Goal: Task Accomplishment & Management: Use online tool/utility

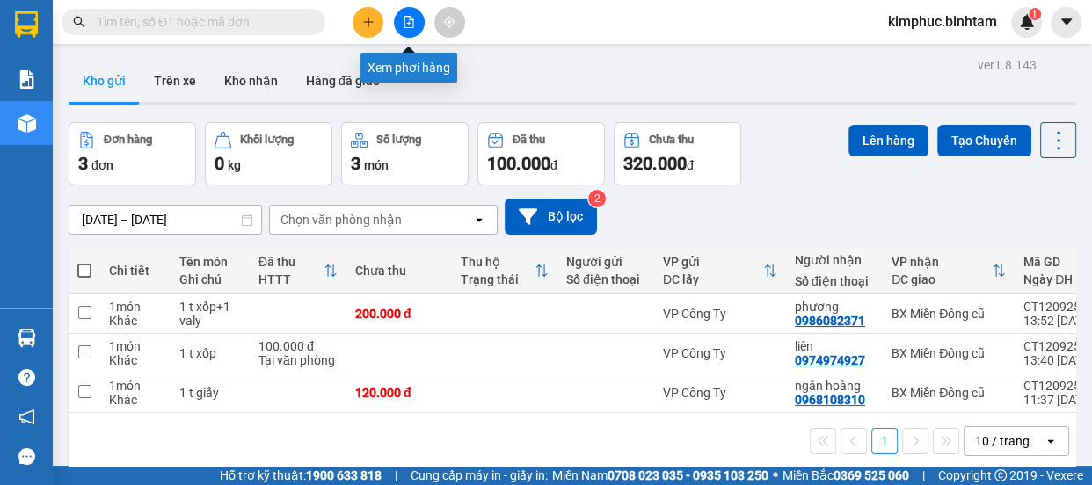
click at [403, 18] on icon "file-add" at bounding box center [409, 22] width 12 height 12
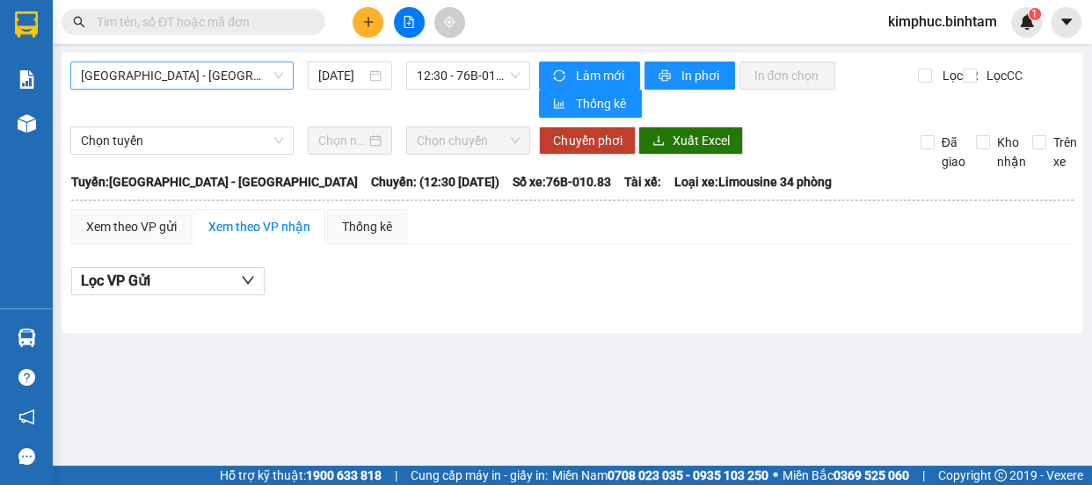
click at [187, 74] on span "[GEOGRAPHIC_DATA] - [GEOGRAPHIC_DATA]" at bounding box center [182, 75] width 202 height 26
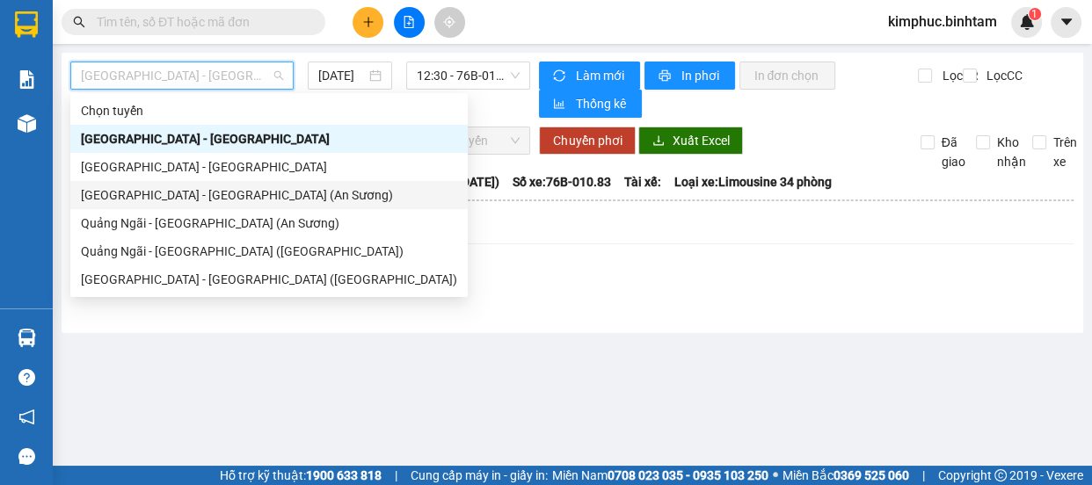
click at [157, 192] on div "[GEOGRAPHIC_DATA] - [GEOGRAPHIC_DATA] (An Sương)" at bounding box center [269, 195] width 376 height 19
type input "[DATE]"
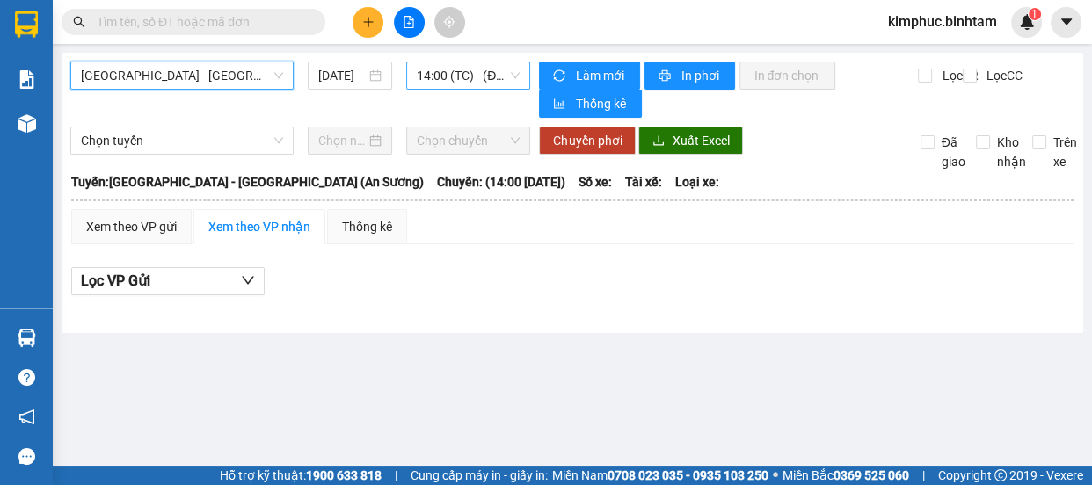
click at [433, 78] on span "14:00 (TC) - (Đã hủy)" at bounding box center [468, 75] width 103 height 26
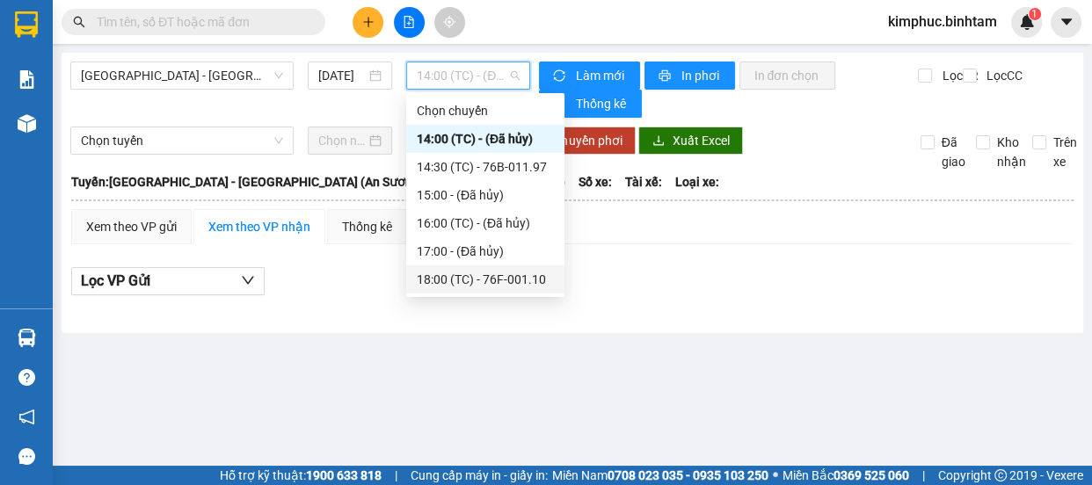
click at [491, 284] on div "18:00 (TC) - 76F-001.10" at bounding box center [485, 279] width 137 height 19
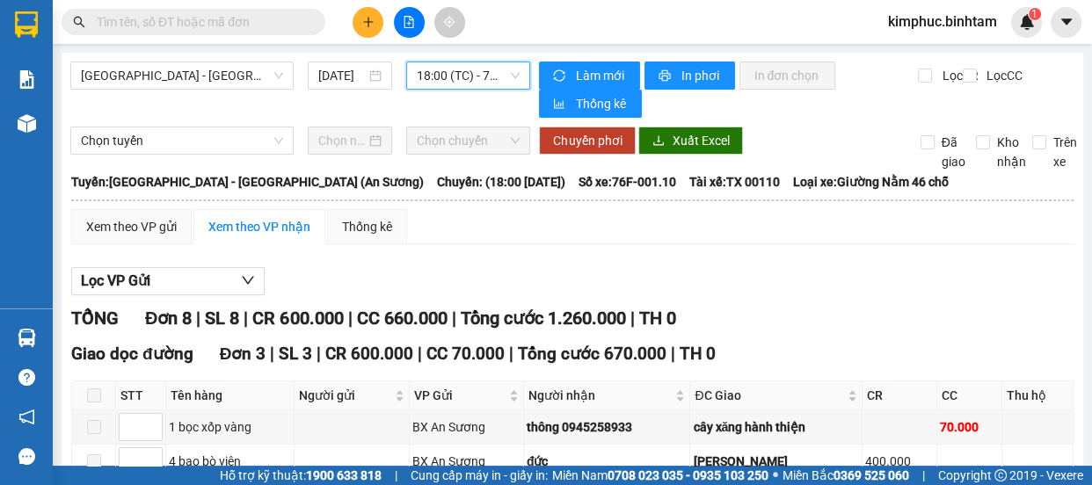
scroll to position [407, 0]
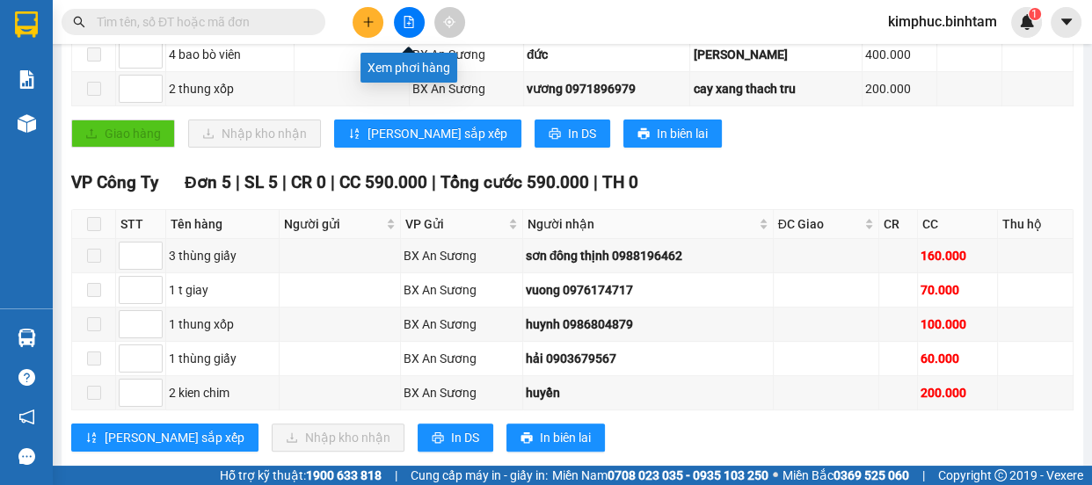
click at [407, 19] on icon "file-add" at bounding box center [409, 22] width 12 height 12
click at [406, 20] on icon "file-add" at bounding box center [409, 22] width 12 height 12
click at [238, 24] on input "text" at bounding box center [200, 21] width 207 height 19
click at [1077, 106] on main "[GEOGRAPHIC_DATA] - [GEOGRAPHIC_DATA] (An Sương) [DATE] 18:00 (TC) - 76F-001.10…" at bounding box center [546, 233] width 1092 height 466
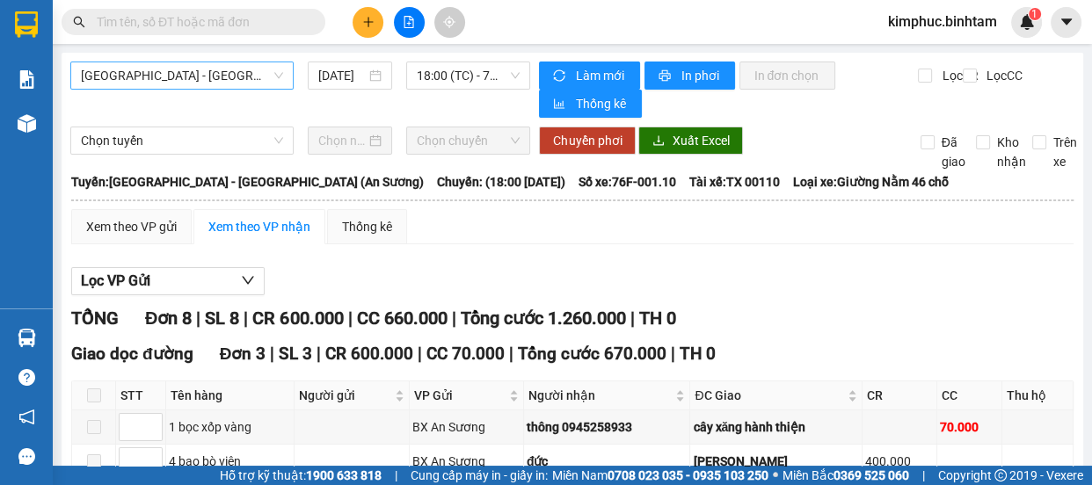
click at [174, 81] on span "[GEOGRAPHIC_DATA] - [GEOGRAPHIC_DATA] (An Sương)" at bounding box center [182, 75] width 202 height 26
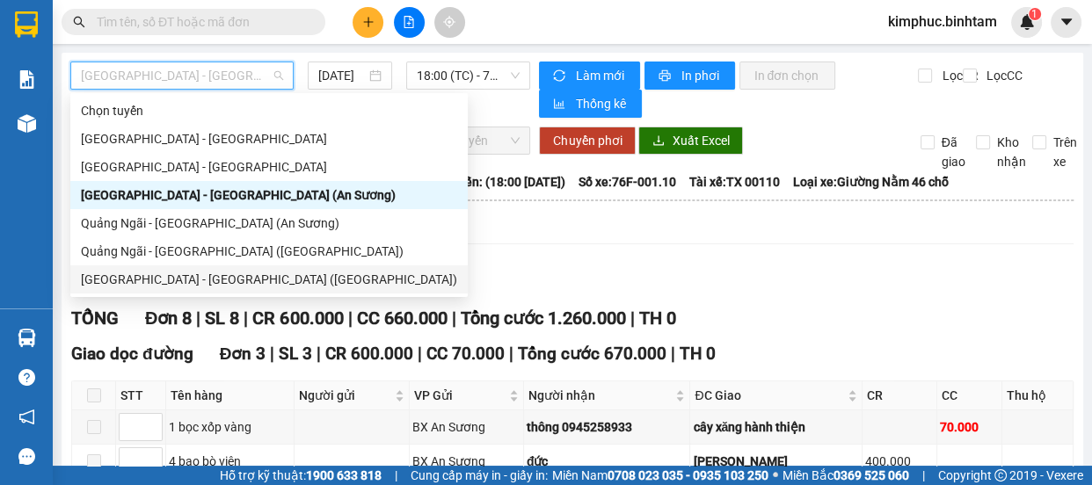
click at [192, 278] on div "[GEOGRAPHIC_DATA] - [GEOGRAPHIC_DATA] ([GEOGRAPHIC_DATA])" at bounding box center [269, 279] width 376 height 19
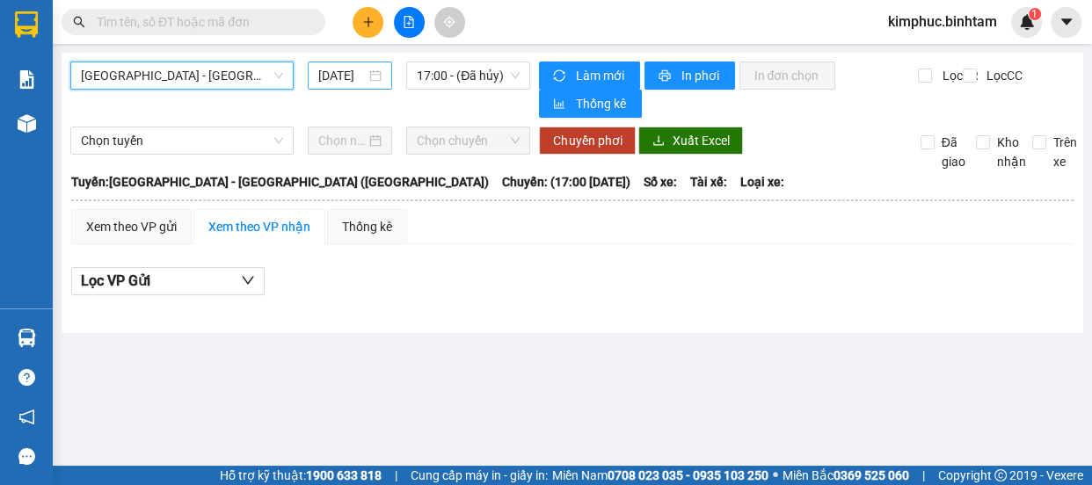
click at [353, 78] on input "[DATE]" at bounding box center [341, 75] width 47 height 19
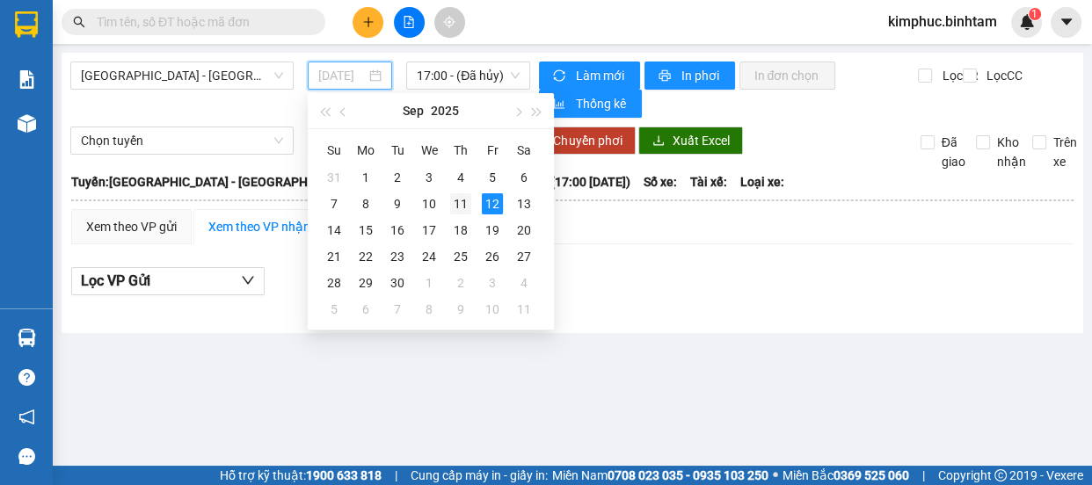
click at [465, 209] on div "11" at bounding box center [460, 203] width 21 height 21
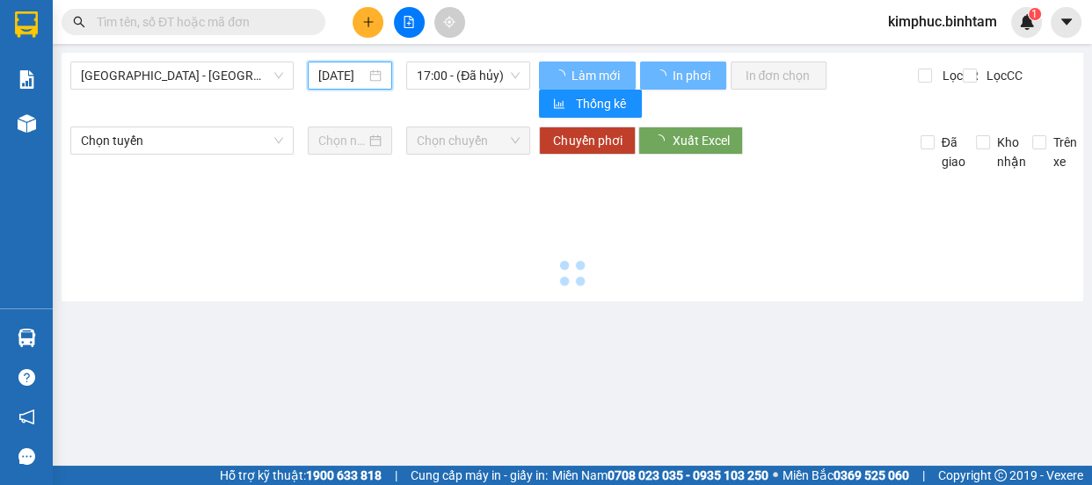
type input "[DATE]"
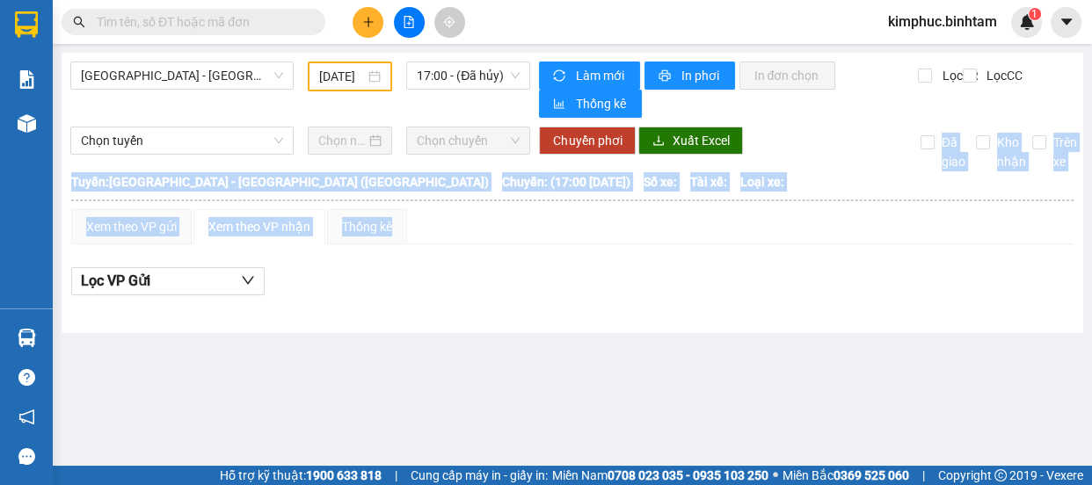
drag, startPoint x: 466, startPoint y: 209, endPoint x: 488, endPoint y: 132, distance: 80.4
click at [488, 132] on div "[GEOGRAPHIC_DATA] - [GEOGRAPHIC_DATA] ([GEOGRAPHIC_DATA]) [DATE] 17:00 - (Đã hủ…" at bounding box center [573, 193] width 1022 height 280
click at [474, 75] on span "17:00 - (Đã hủy)" at bounding box center [468, 75] width 103 height 26
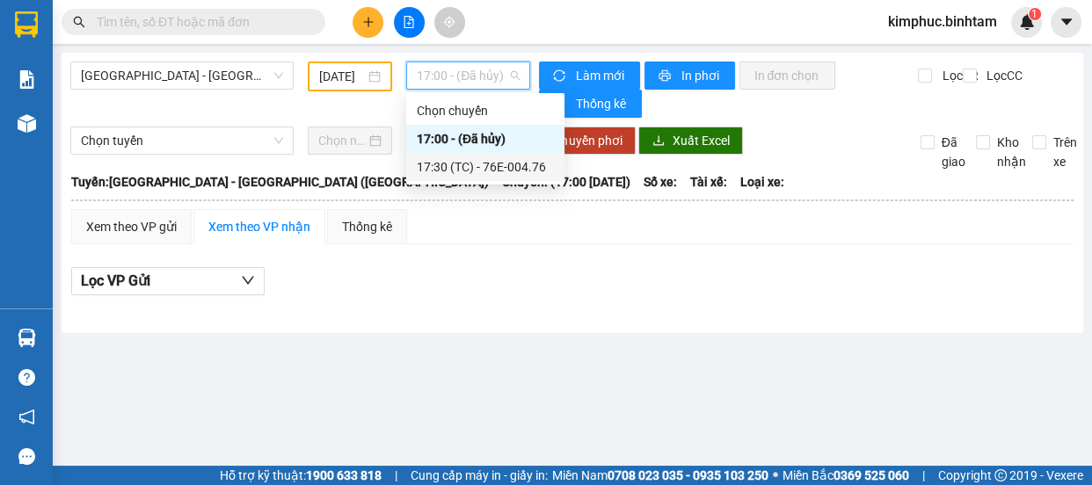
click at [491, 159] on div "17:30 (TC) - 76E-004.76" at bounding box center [485, 166] width 137 height 19
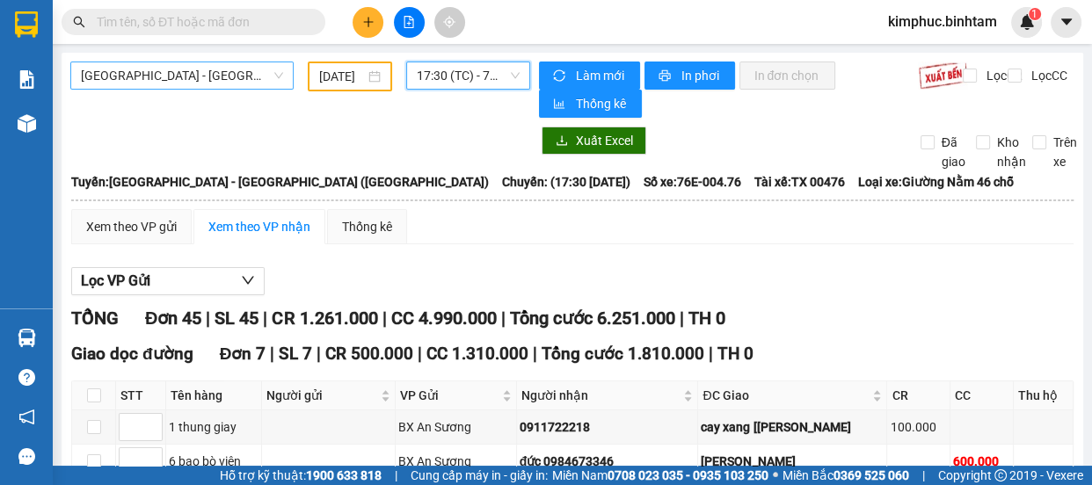
click at [203, 83] on span "[GEOGRAPHIC_DATA] - [GEOGRAPHIC_DATA] ([GEOGRAPHIC_DATA])" at bounding box center [182, 75] width 202 height 26
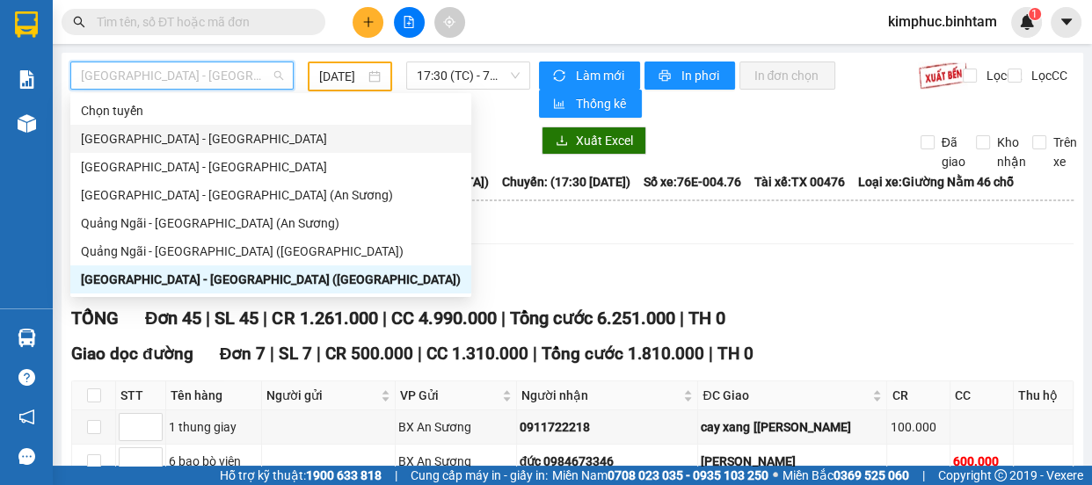
click at [302, 149] on div at bounding box center [300, 141] width 460 height 28
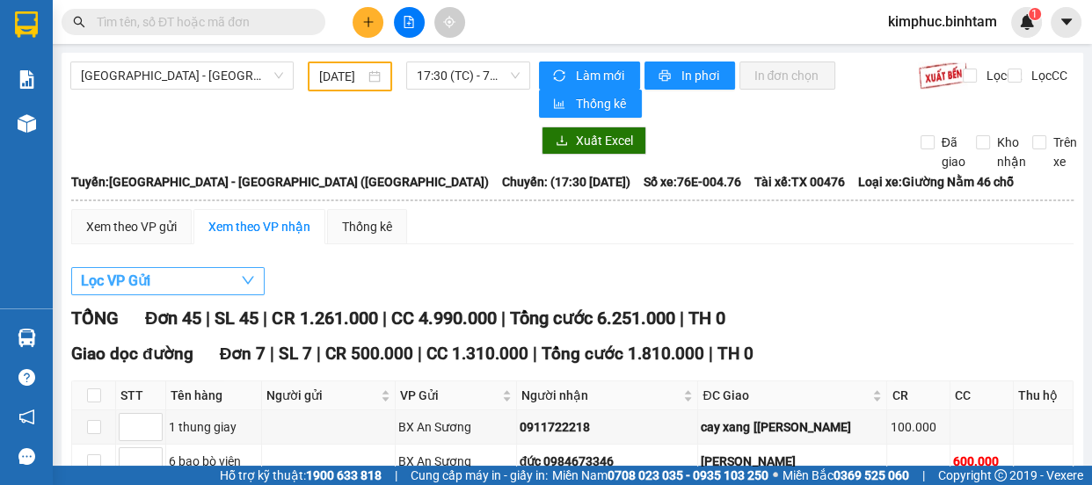
click at [130, 277] on span "Lọc VP Gửi" at bounding box center [115, 281] width 69 height 22
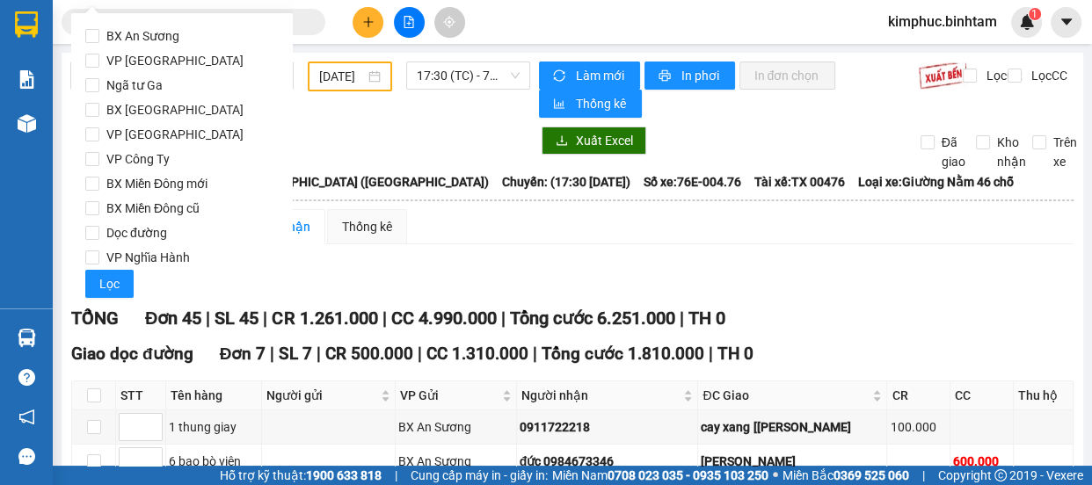
click at [81, 69] on div "BX An Sương VP Tân Bình Ngã tư Ga BX [GEOGRAPHIC_DATA] VP [GEOGRAPHIC_DATA] VP …" at bounding box center [182, 160] width 222 height 295
click at [88, 62] on input "VP [GEOGRAPHIC_DATA]" at bounding box center [92, 61] width 14 height 14
click at [87, 63] on input "VP [GEOGRAPHIC_DATA]" at bounding box center [92, 61] width 14 height 14
checkbox input "false"
click at [98, 35] on input "BX An Sương" at bounding box center [92, 36] width 14 height 14
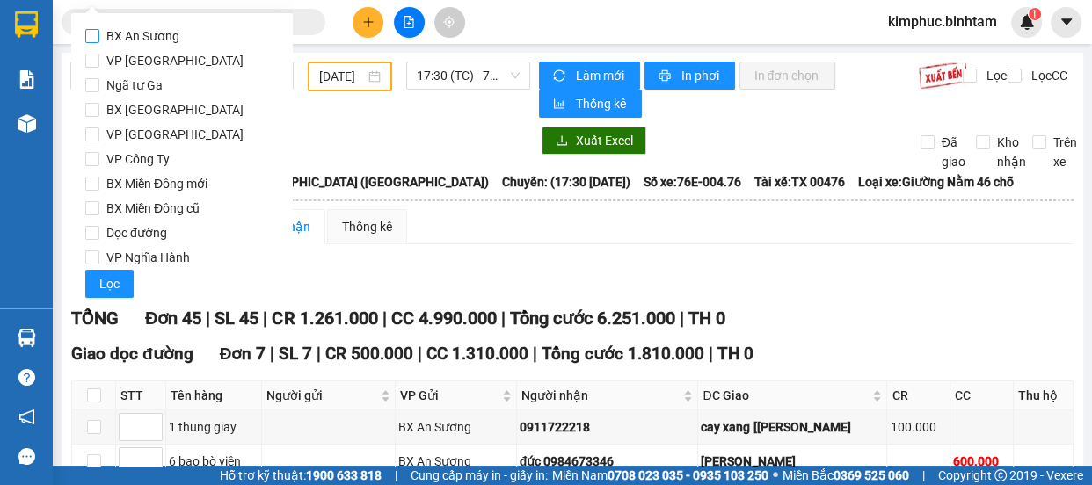
checkbox input "true"
click at [113, 281] on span "Lọc" at bounding box center [109, 283] width 20 height 19
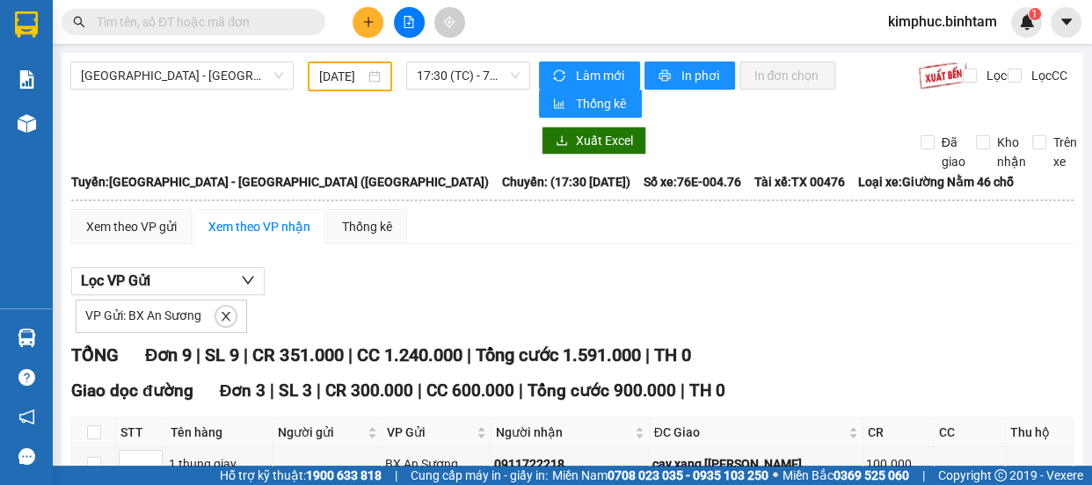
scroll to position [407, 0]
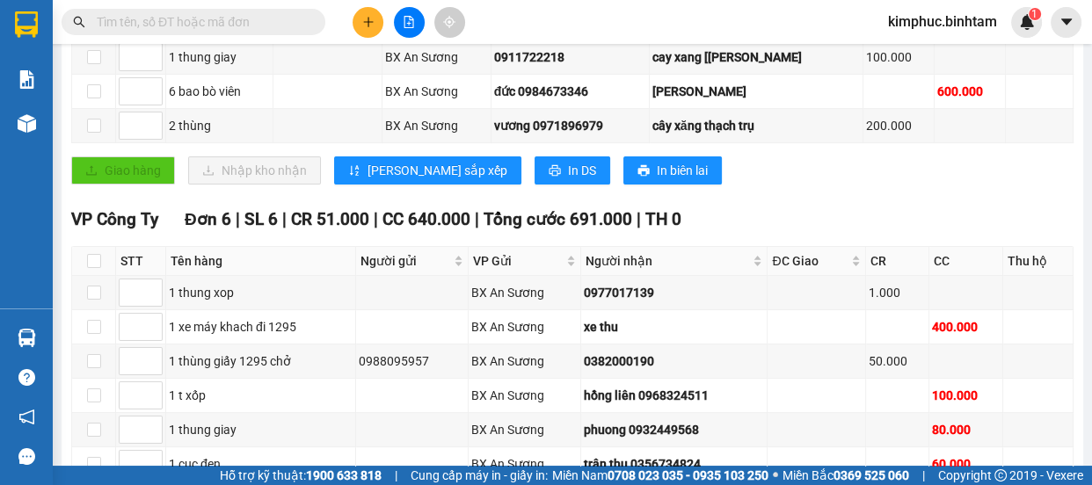
click at [1071, 91] on main "[GEOGRAPHIC_DATA] - [GEOGRAPHIC_DATA] ([GEOGRAPHIC_DATA]) [DATE] 17:30 (TC) - 7…" at bounding box center [546, 233] width 1092 height 466
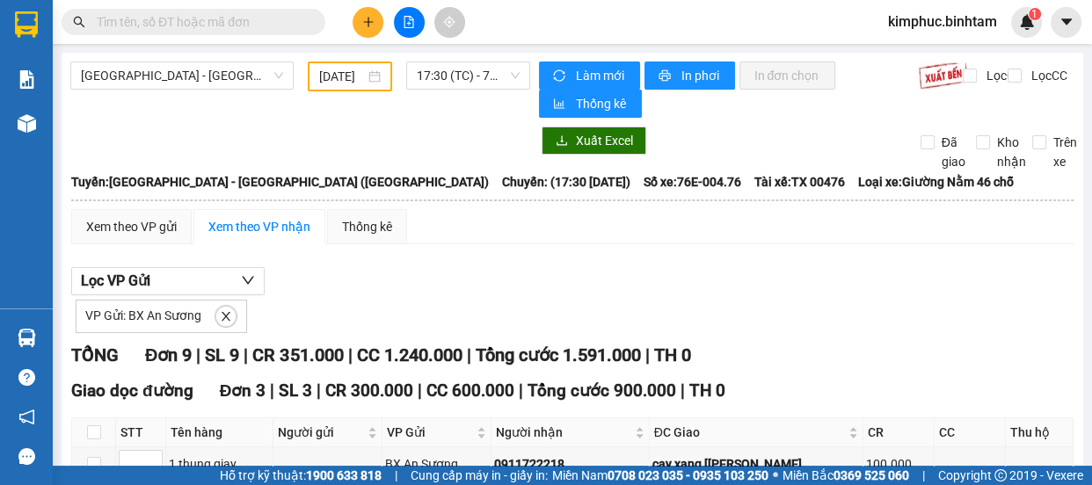
click at [346, 73] on input "[DATE]" at bounding box center [342, 76] width 46 height 19
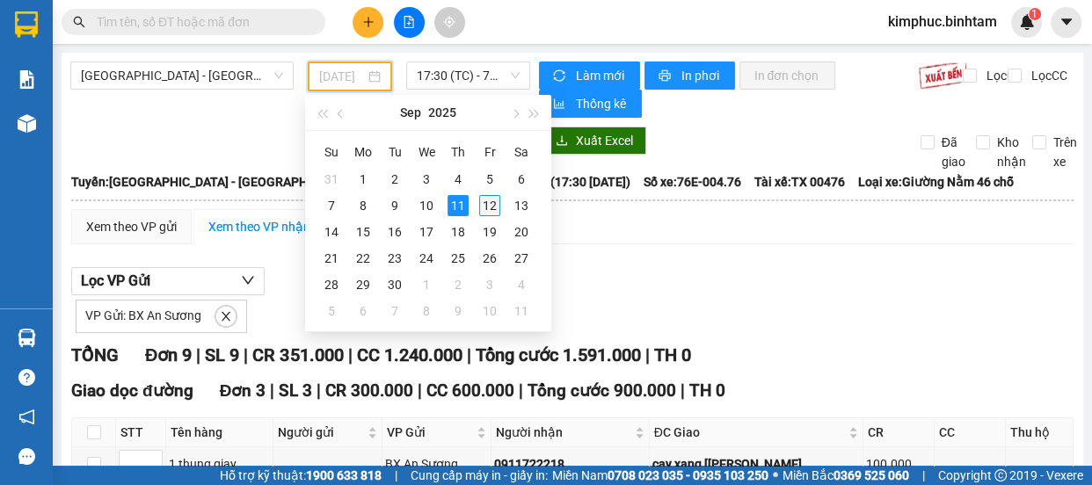
click at [491, 204] on div "12" at bounding box center [489, 205] width 21 height 21
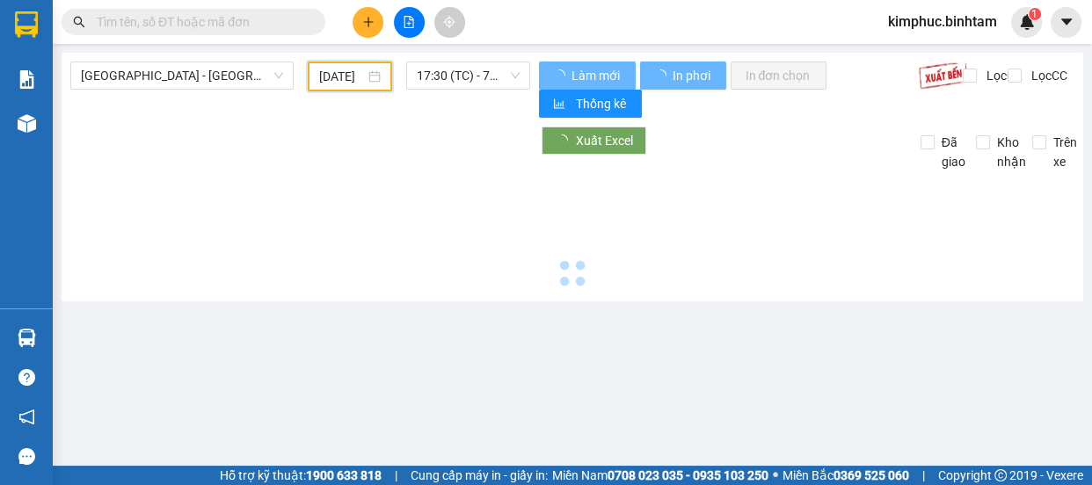
type input "[DATE]"
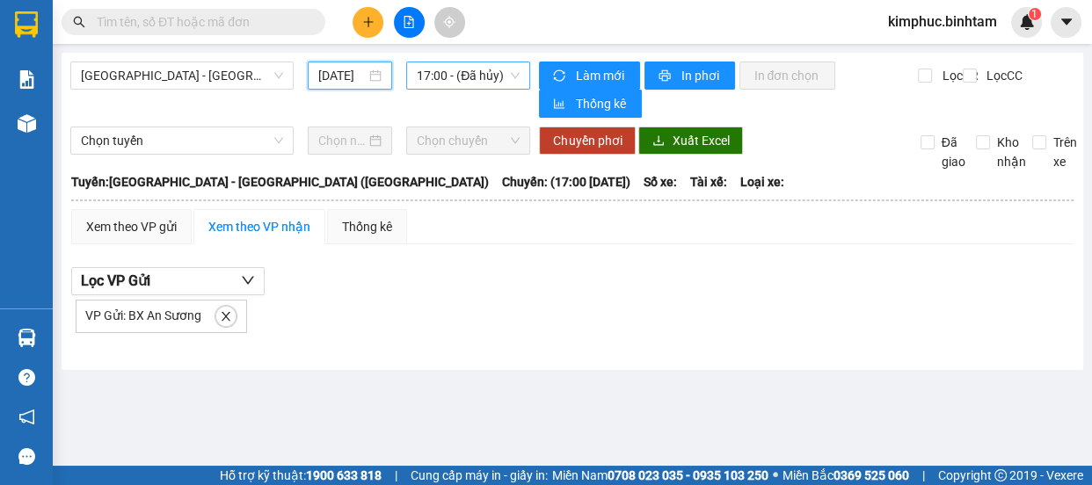
click at [499, 70] on span "17:00 - (Đã hủy)" at bounding box center [468, 75] width 103 height 26
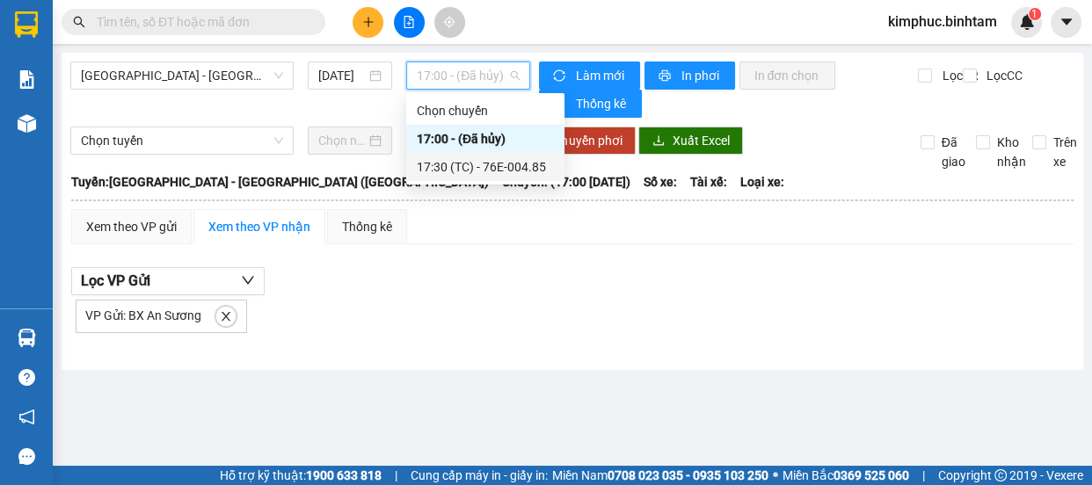
click at [492, 162] on div "17:30 (TC) - 76E-004.85" at bounding box center [485, 166] width 137 height 19
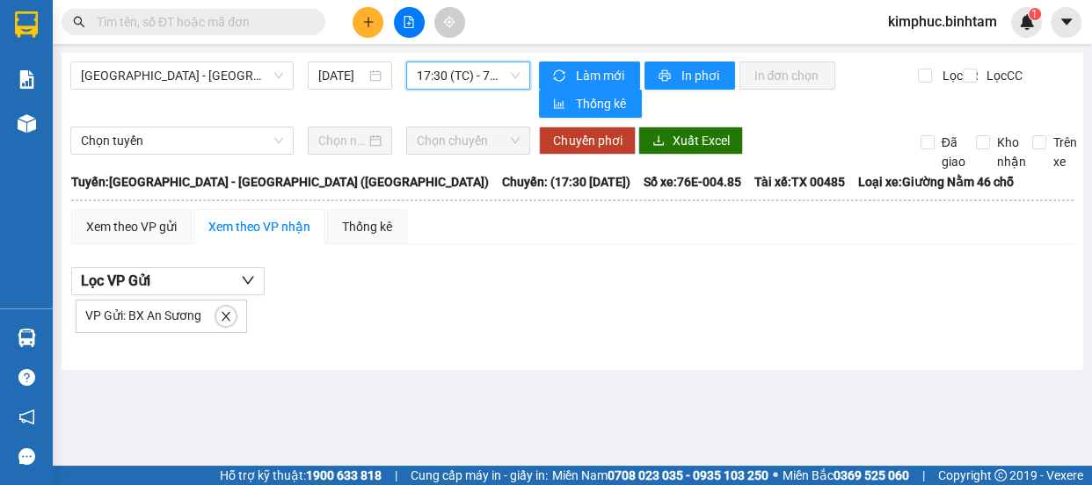
drag, startPoint x: 492, startPoint y: 149, endPoint x: 479, endPoint y: 123, distance: 29.5
click at [479, 123] on div "[GEOGRAPHIC_DATA] - [GEOGRAPHIC_DATA] ([GEOGRAPHIC_DATA]) [DATE] 17:30 17:30 (T…" at bounding box center [573, 211] width 1022 height 317
click at [468, 86] on span "17:30 (TC) - 76E-004.85" at bounding box center [468, 75] width 103 height 26
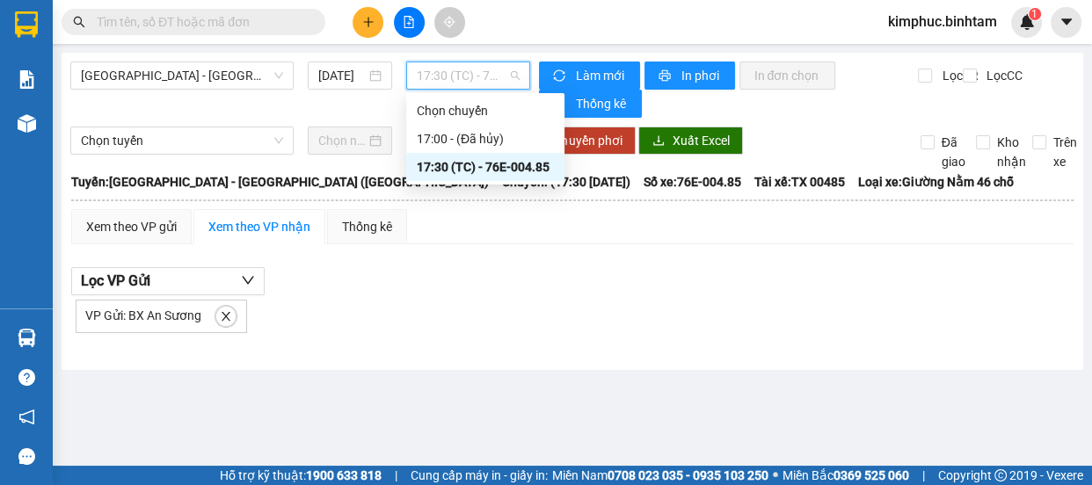
click at [472, 170] on div "17:30 (TC) - 76E-004.85" at bounding box center [485, 166] width 137 height 19
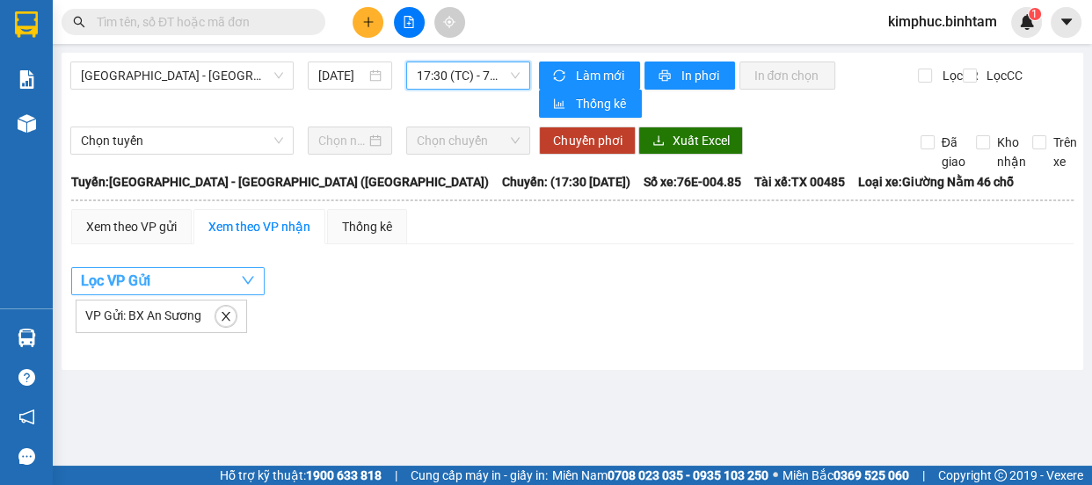
click at [120, 282] on span "Lọc VP Gửi" at bounding box center [115, 281] width 69 height 22
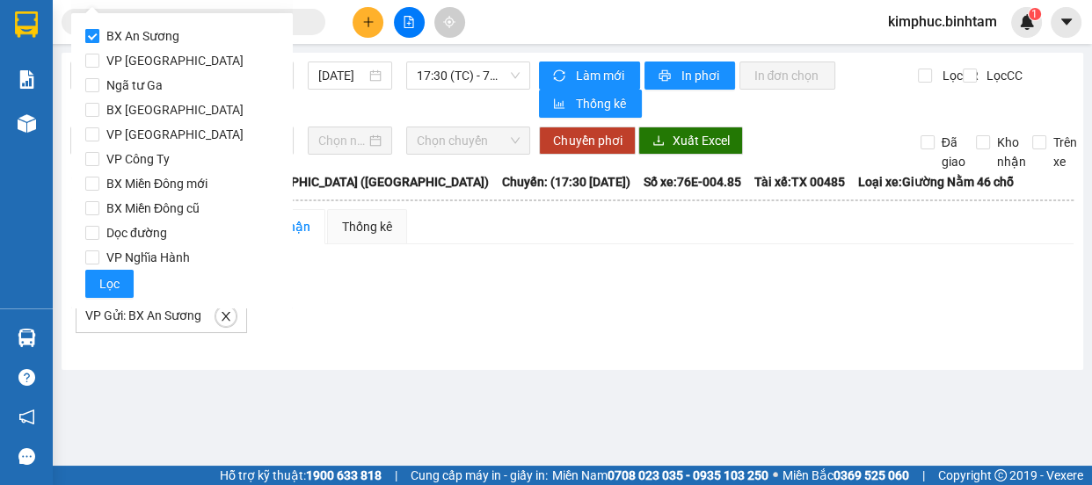
click at [100, 37] on span "BX An Sương" at bounding box center [142, 36] width 87 height 25
click at [99, 37] on input "BX An Sương" at bounding box center [92, 36] width 14 height 14
checkbox input "false"
click at [96, 201] on input "BX Miền Đông cũ" at bounding box center [92, 208] width 14 height 14
checkbox input "true"
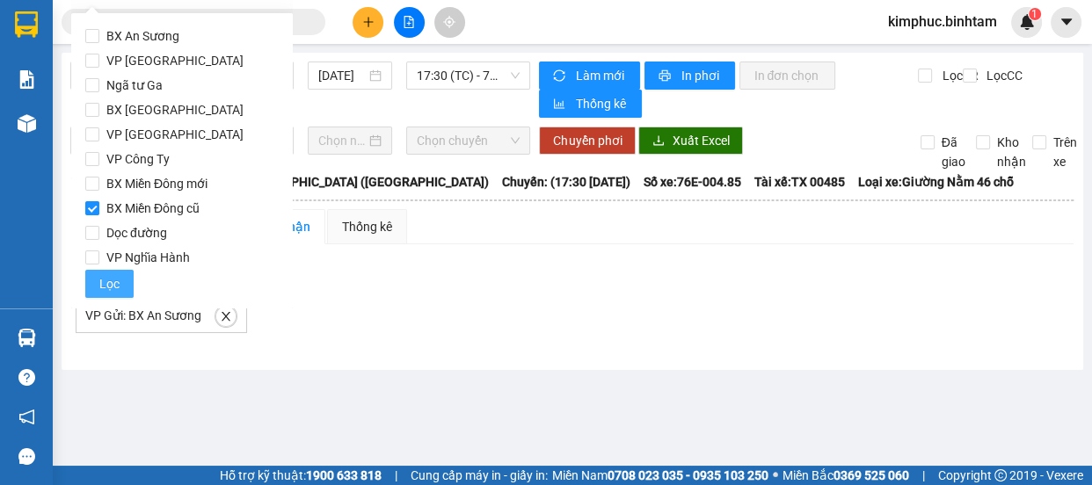
click at [105, 281] on span "Lọc" at bounding box center [109, 283] width 20 height 19
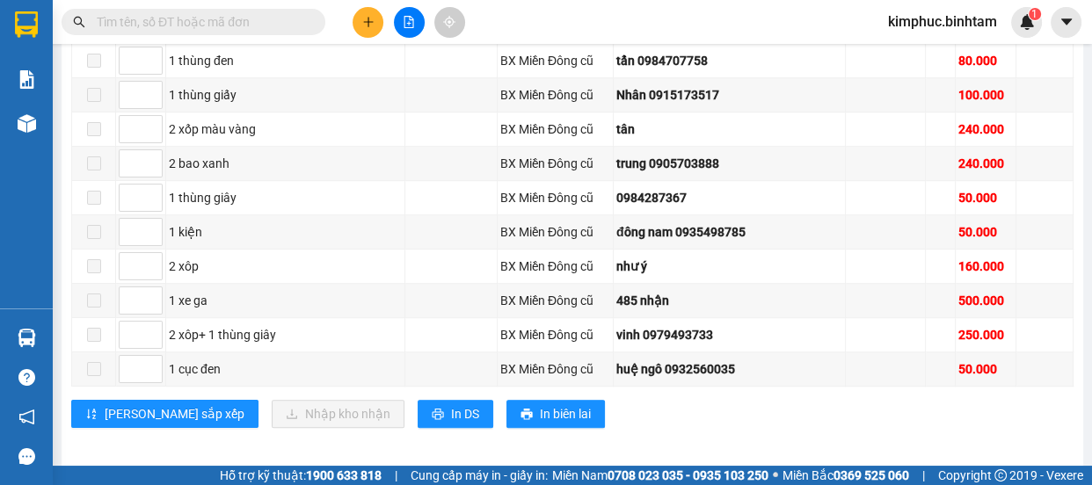
scroll to position [815, 0]
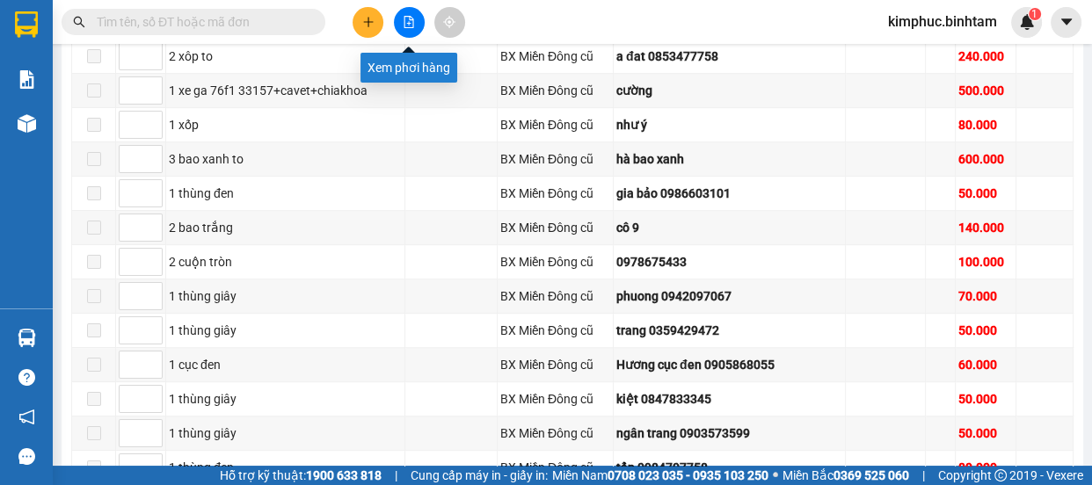
click at [404, 20] on icon "file-add" at bounding box center [409, 22] width 10 height 12
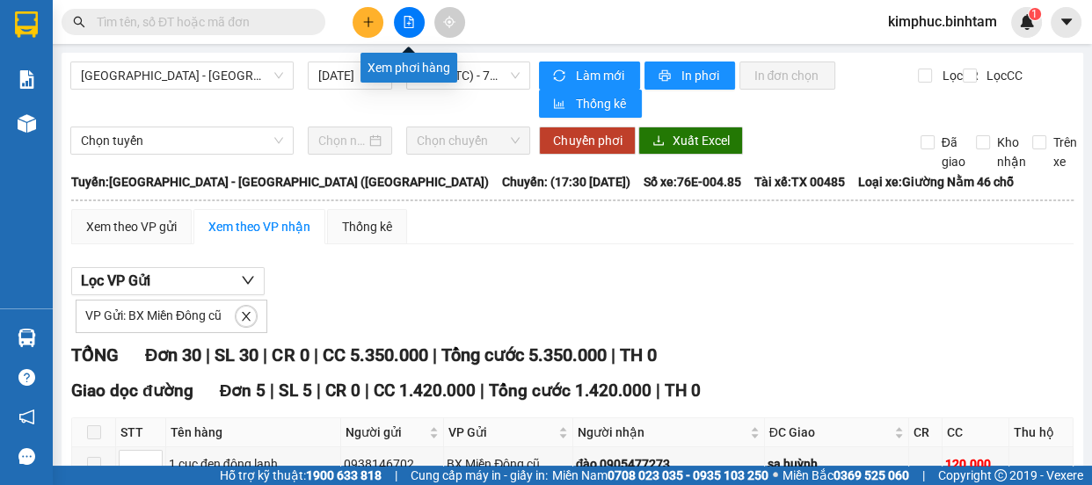
click at [414, 25] on icon "file-add" at bounding box center [409, 22] width 12 height 12
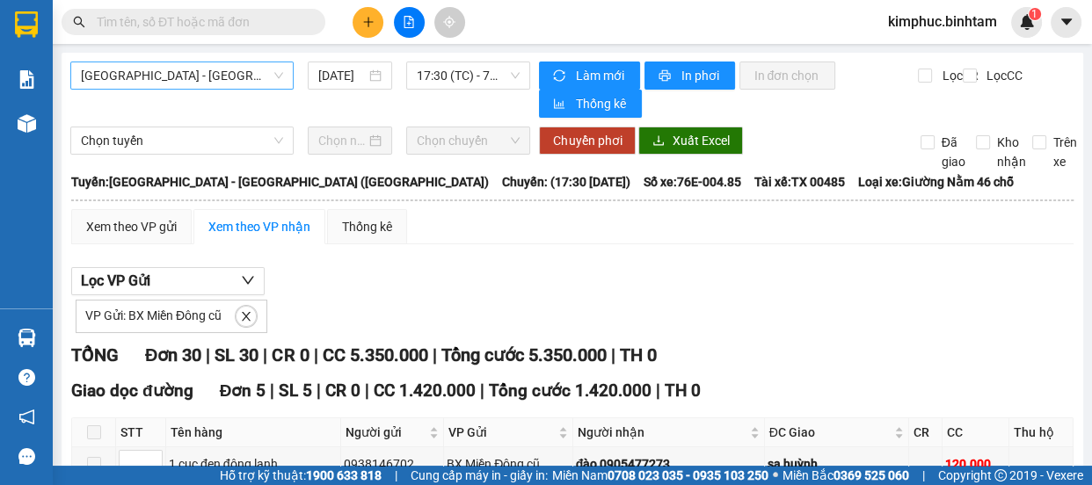
click at [224, 80] on span "[GEOGRAPHIC_DATA] - [GEOGRAPHIC_DATA] ([GEOGRAPHIC_DATA])" at bounding box center [182, 75] width 202 height 26
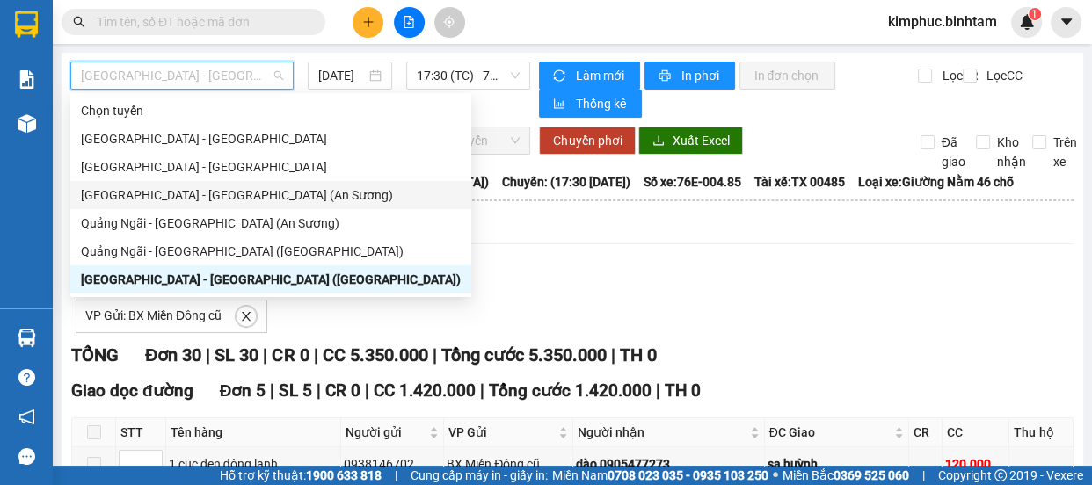
click at [200, 197] on div "[GEOGRAPHIC_DATA] - [GEOGRAPHIC_DATA] (An Sương)" at bounding box center [271, 195] width 380 height 19
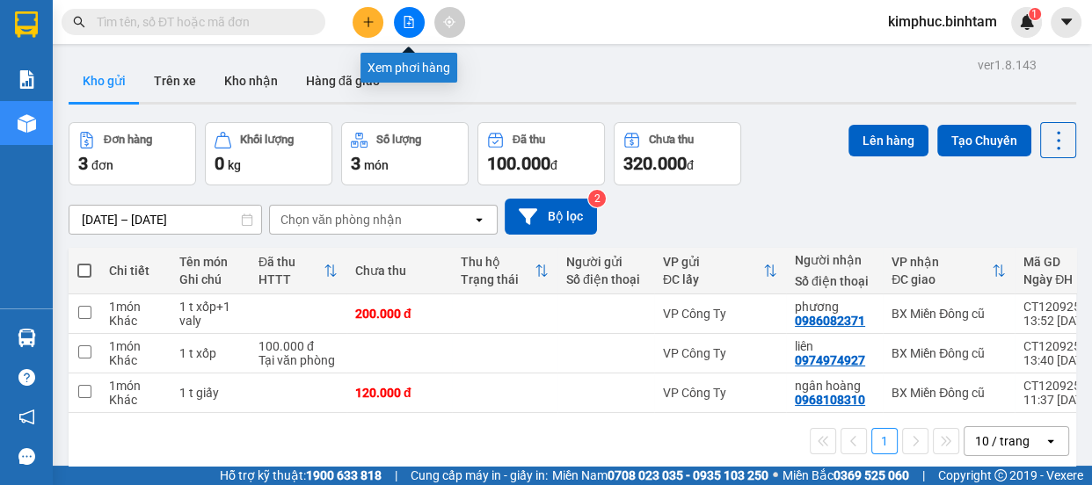
click at [404, 25] on icon "file-add" at bounding box center [409, 22] width 10 height 12
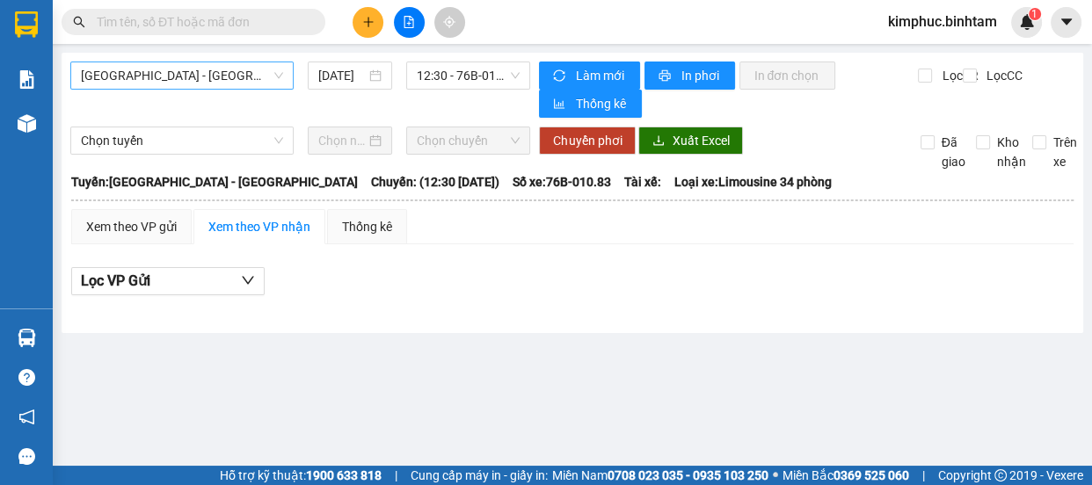
click at [228, 78] on span "[GEOGRAPHIC_DATA] - [GEOGRAPHIC_DATA]" at bounding box center [182, 75] width 202 height 26
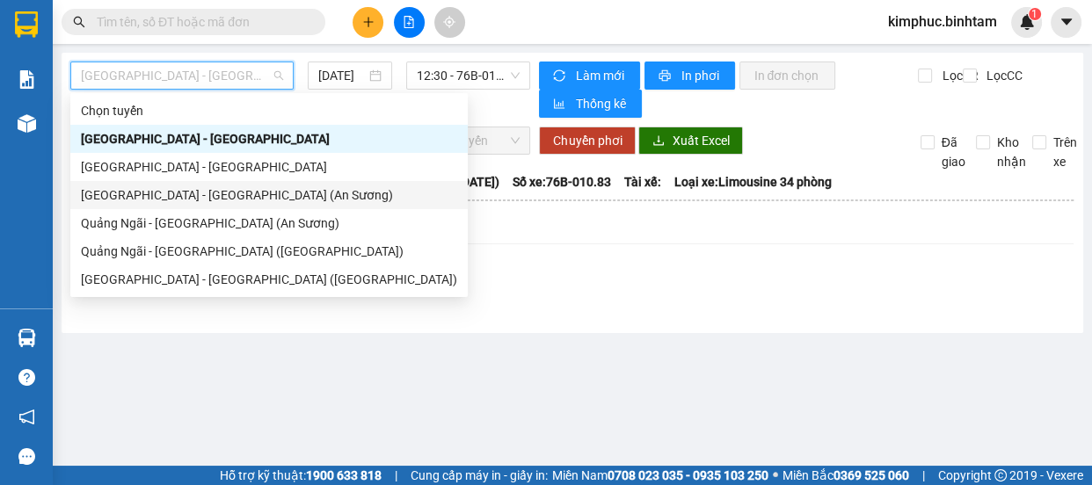
click at [196, 191] on div "[GEOGRAPHIC_DATA] - [GEOGRAPHIC_DATA] (An Sương)" at bounding box center [269, 195] width 376 height 19
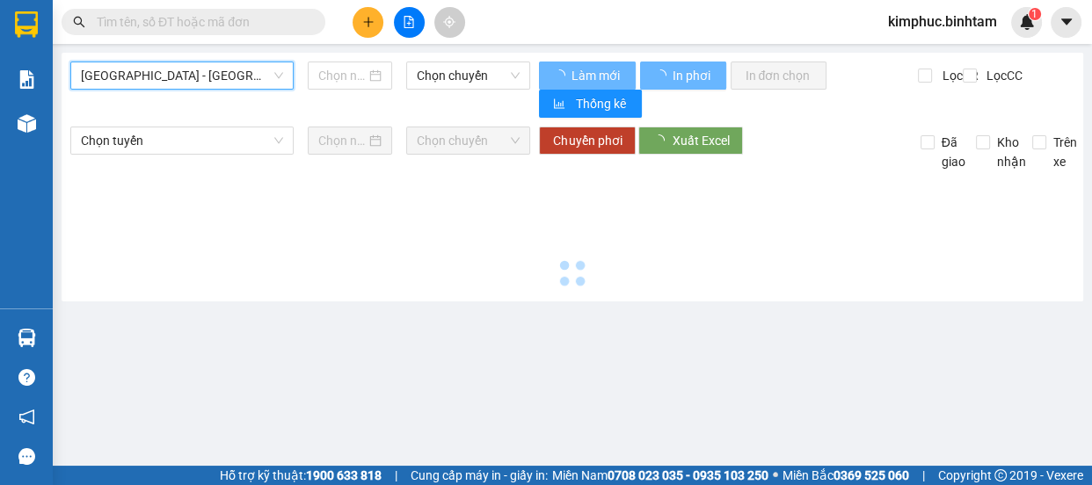
type input "[DATE]"
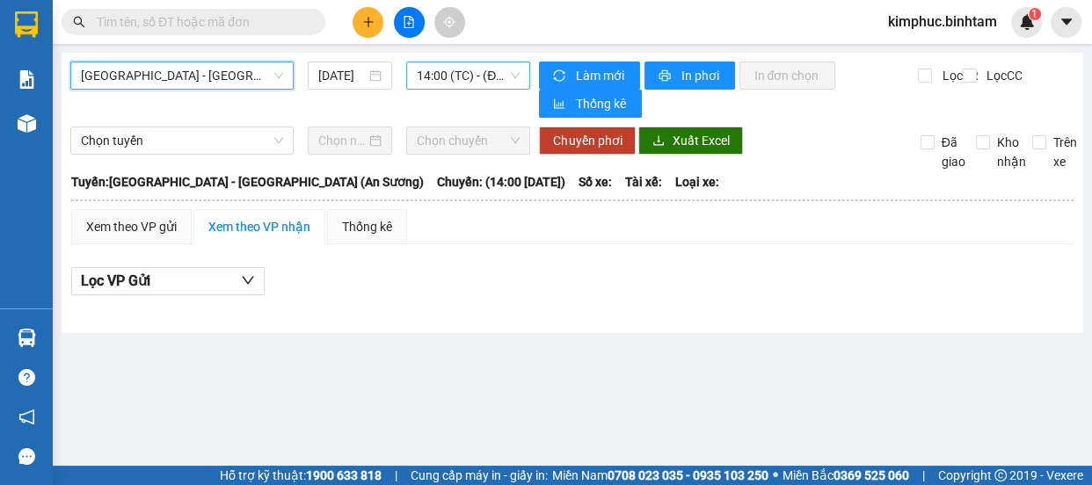
click at [463, 81] on span "14:00 (TC) - (Đã hủy)" at bounding box center [468, 75] width 103 height 26
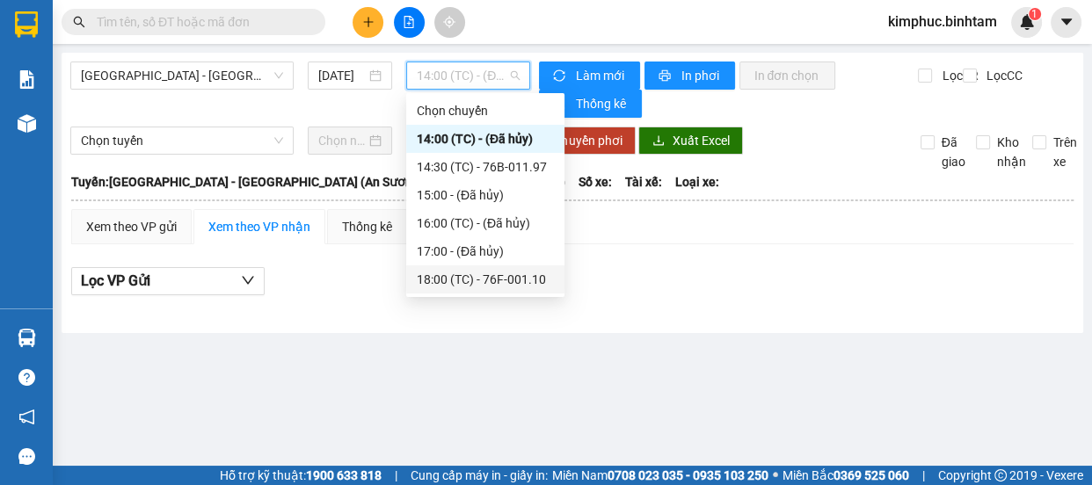
click at [501, 281] on div "18:00 (TC) - 76F-001.10" at bounding box center [485, 279] width 137 height 19
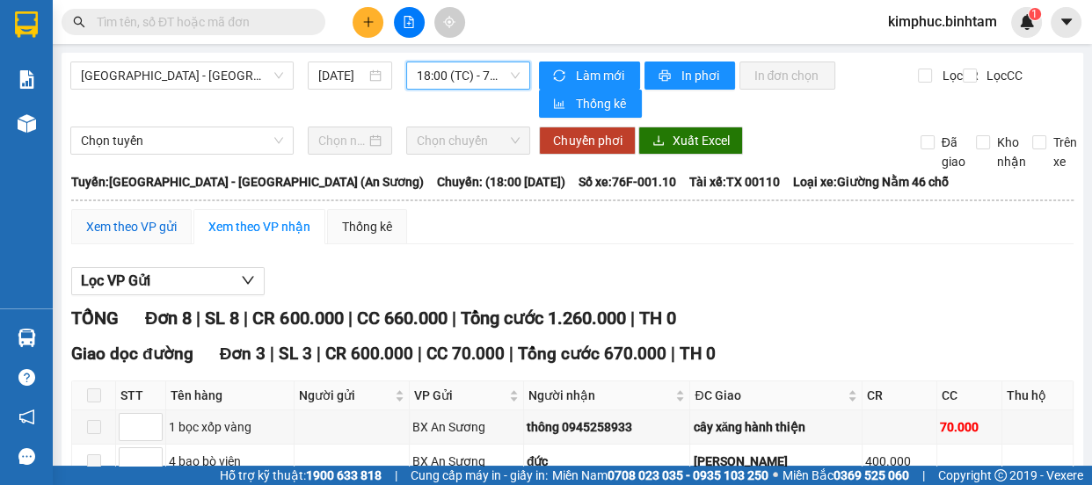
click at [127, 228] on div "Xem theo VP gửi" at bounding box center [131, 226] width 91 height 19
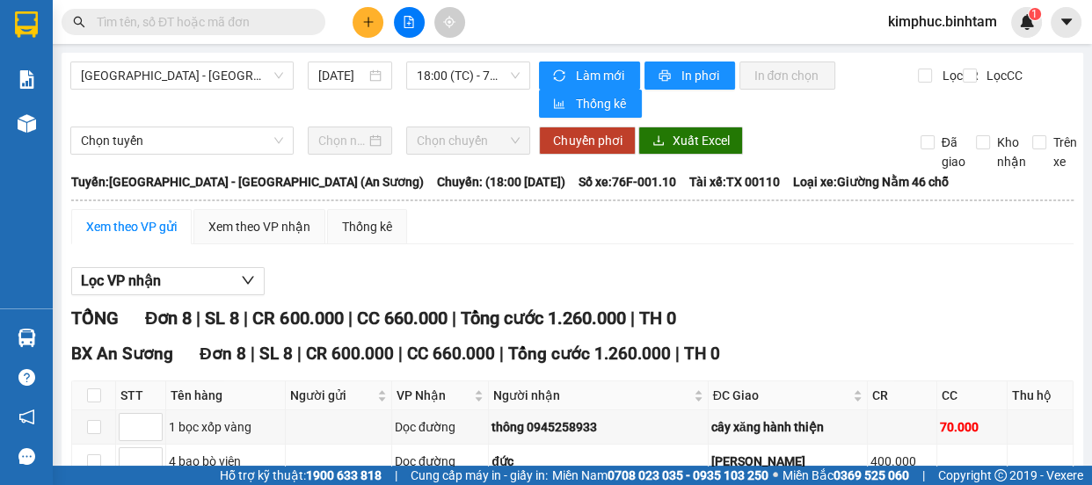
scroll to position [307, 0]
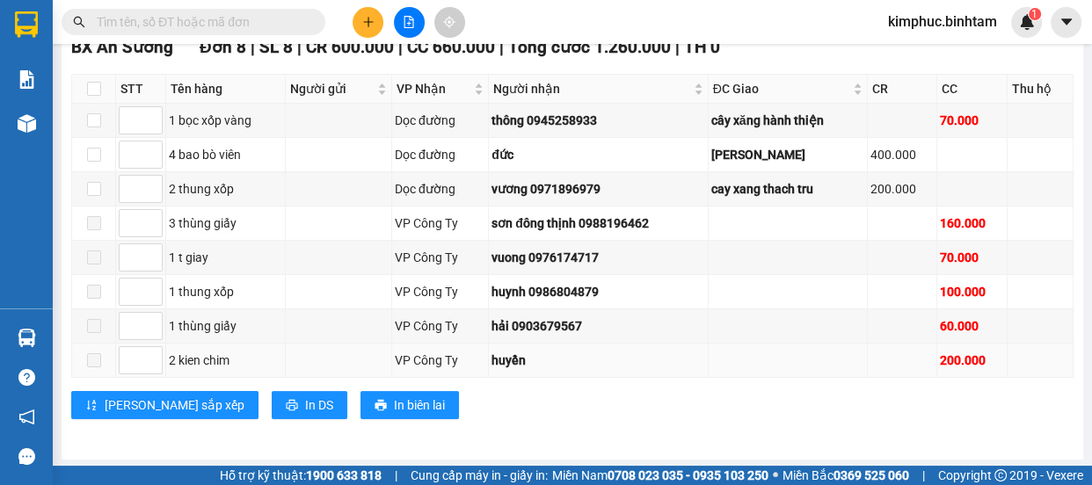
click at [94, 367] on label at bounding box center [94, 360] width 14 height 19
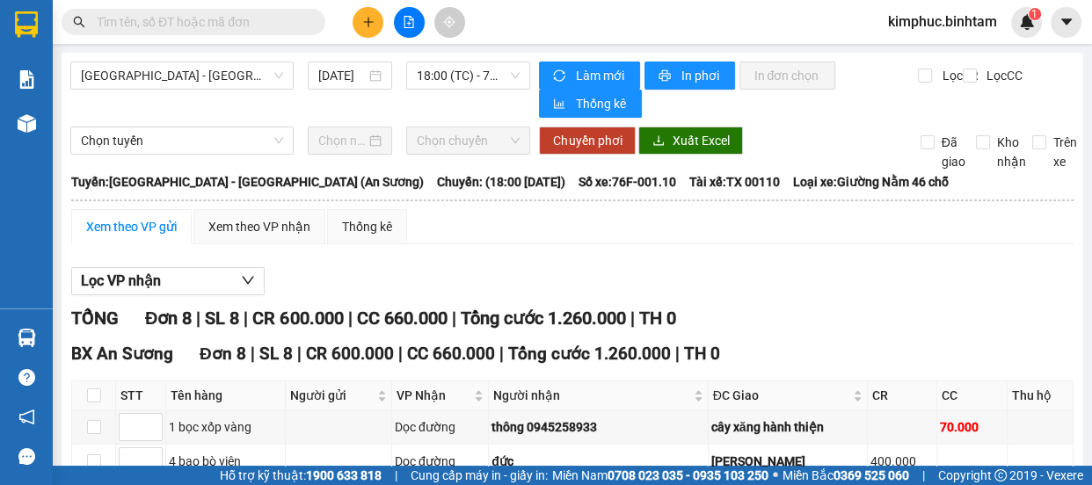
click at [940, 20] on span "kimphuc.binhtam" at bounding box center [942, 22] width 137 height 22
click at [934, 53] on span "Đăng xuất" at bounding box center [949, 54] width 101 height 19
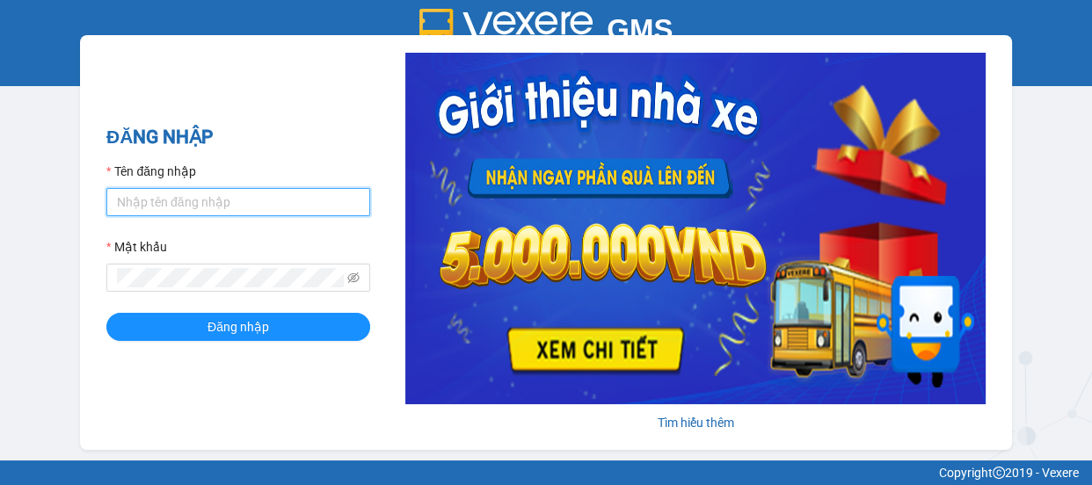
click at [246, 196] on input "Tên đăng nhập" at bounding box center [238, 202] width 264 height 28
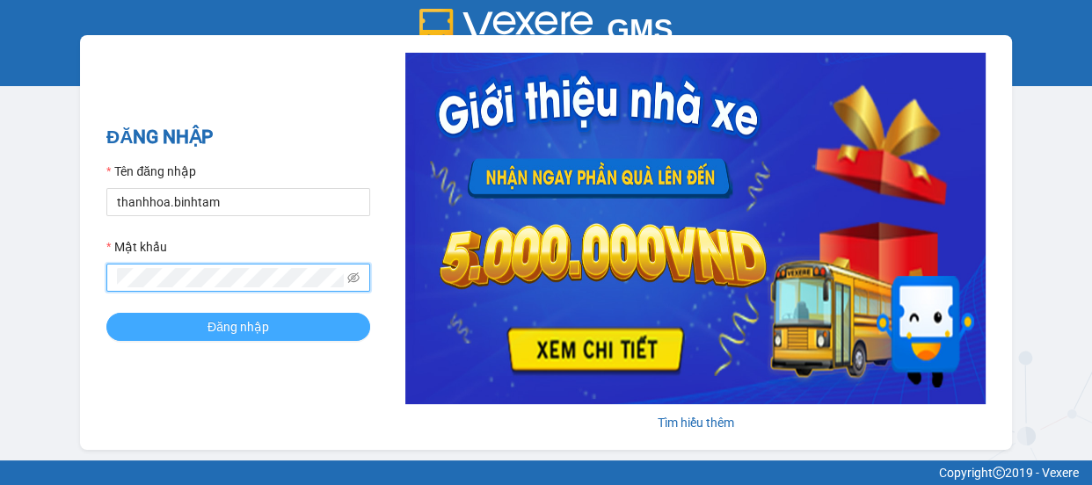
click at [221, 335] on span "Đăng nhập" at bounding box center [238, 326] width 62 height 19
click at [222, 330] on span "Đăng nhập" at bounding box center [238, 326] width 62 height 19
click at [216, 315] on button "Đăng nhập" at bounding box center [238, 327] width 264 height 28
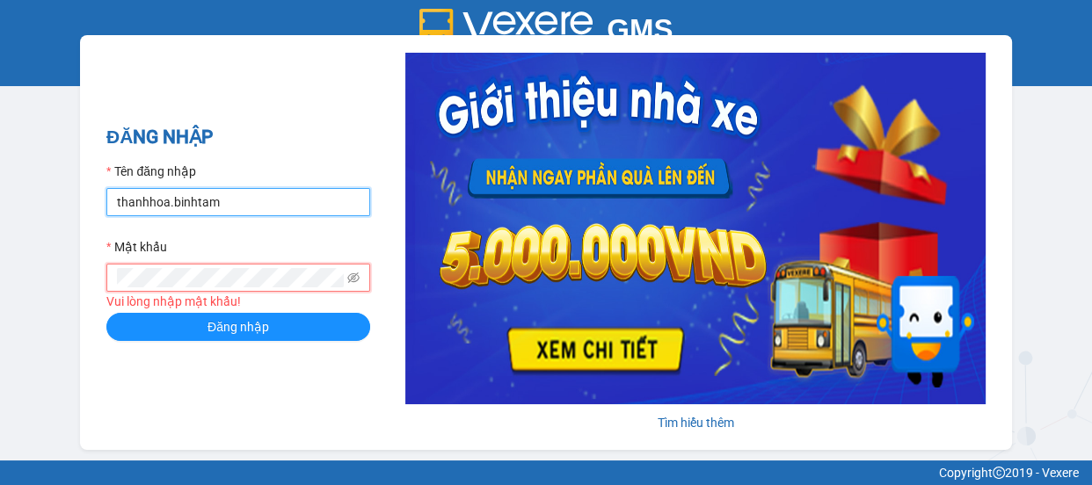
click at [246, 193] on input "thanhhoa.binhtam" at bounding box center [238, 202] width 264 height 28
type input "thanhhoa.binhtam"
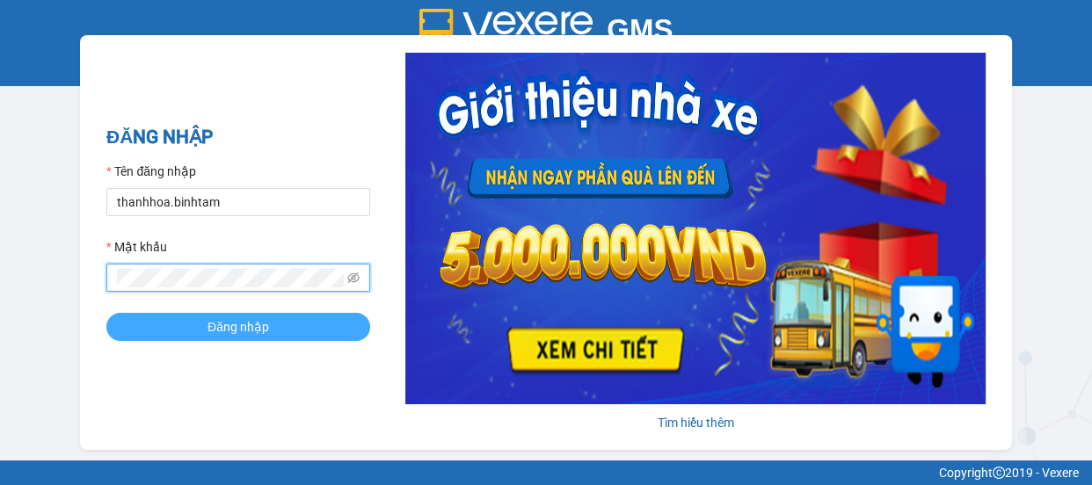
click at [210, 326] on span "Đăng nhập" at bounding box center [238, 326] width 62 height 19
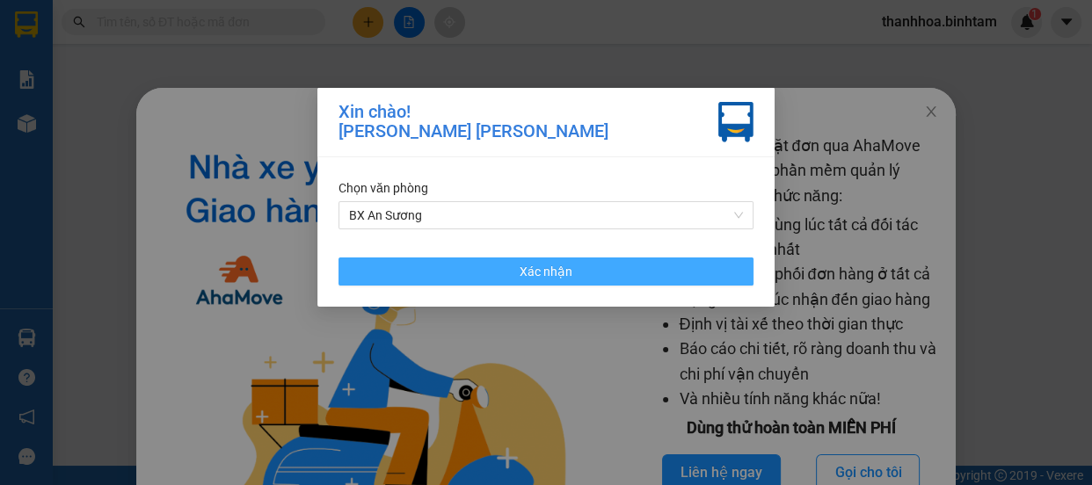
click at [541, 265] on span "Xác nhận" at bounding box center [546, 271] width 53 height 19
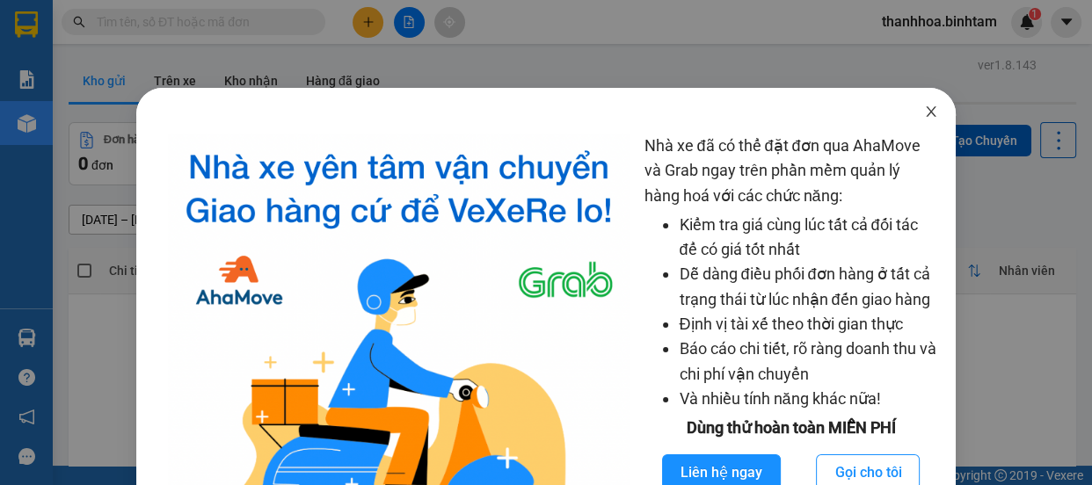
click at [926, 111] on icon "close" at bounding box center [931, 111] width 10 height 11
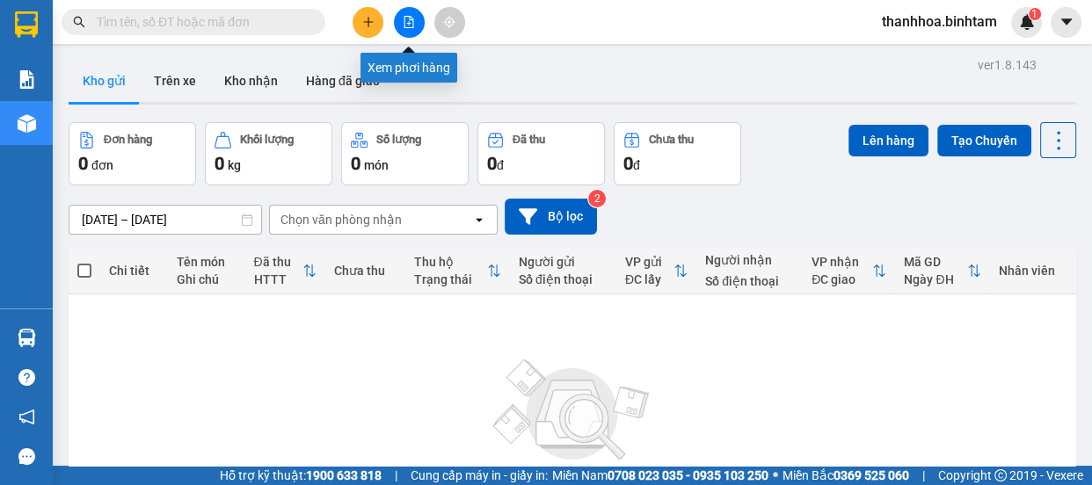
click at [411, 34] on button at bounding box center [409, 22] width 31 height 31
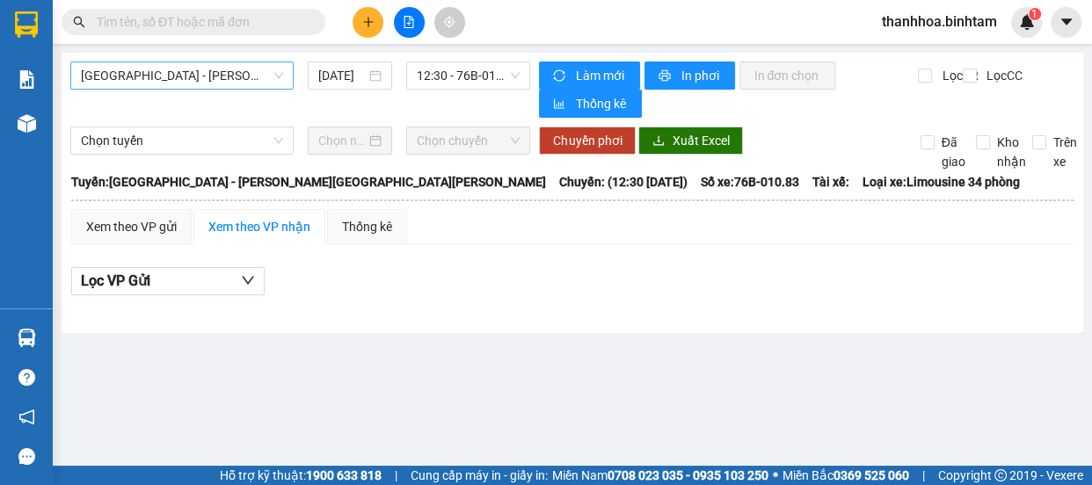
click at [261, 70] on span "[GEOGRAPHIC_DATA] - [GEOGRAPHIC_DATA]" at bounding box center [182, 75] width 202 height 26
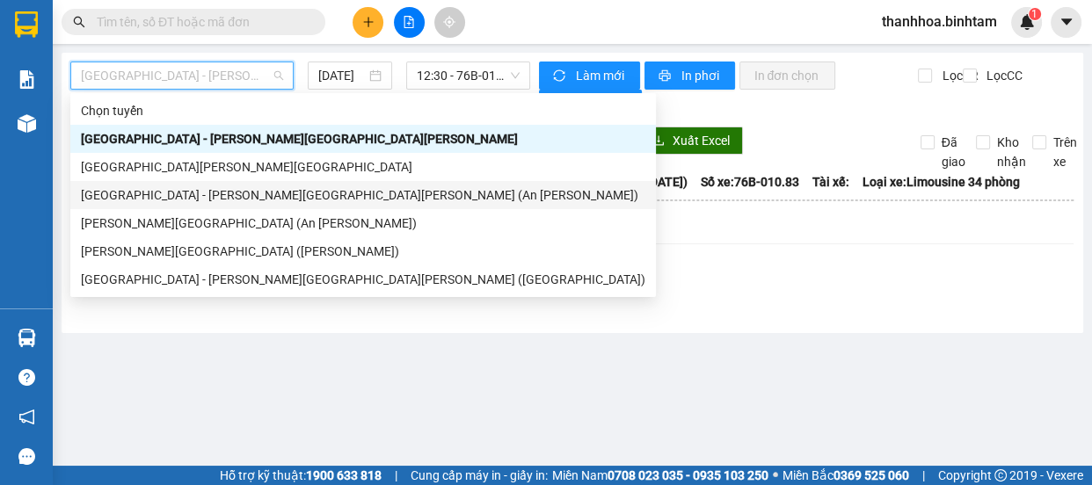
click at [215, 198] on div "[GEOGRAPHIC_DATA] - [GEOGRAPHIC_DATA] (An Sương)" at bounding box center [363, 195] width 564 height 19
type input "[DATE]"
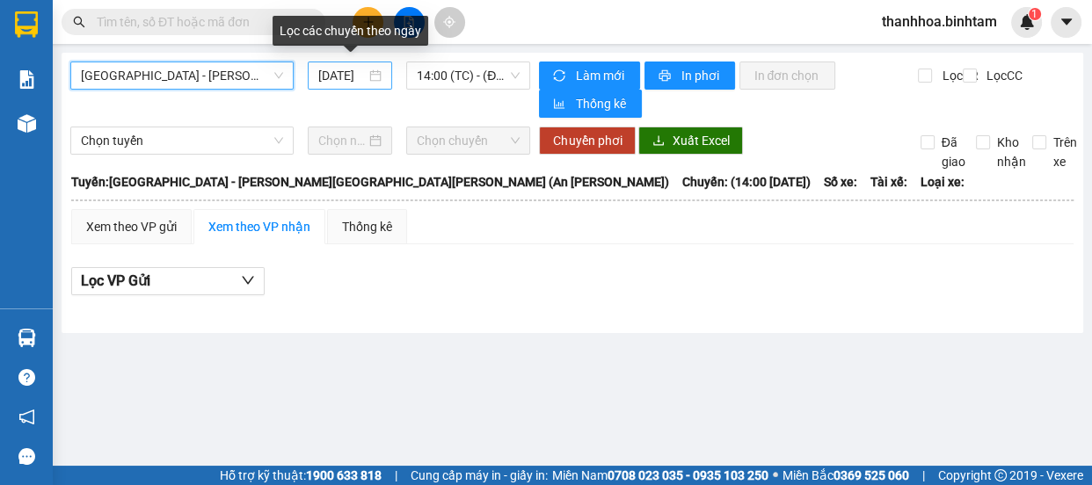
click at [362, 81] on input "[DATE]" at bounding box center [341, 75] width 47 height 19
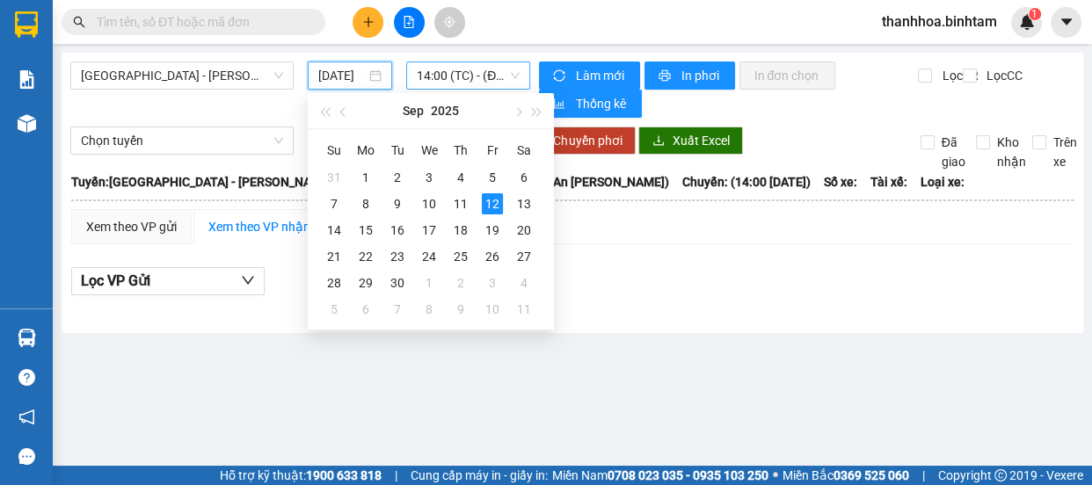
click at [457, 77] on span "14:00 (TC) - (Đã hủy)" at bounding box center [468, 75] width 103 height 26
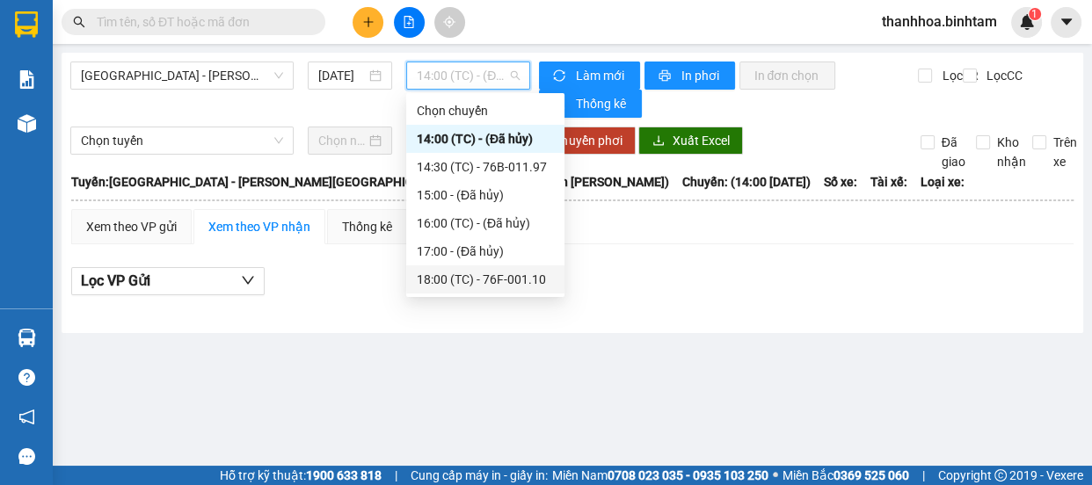
click at [484, 281] on div "18:00 (TC) - 76F-001.10" at bounding box center [485, 279] width 137 height 19
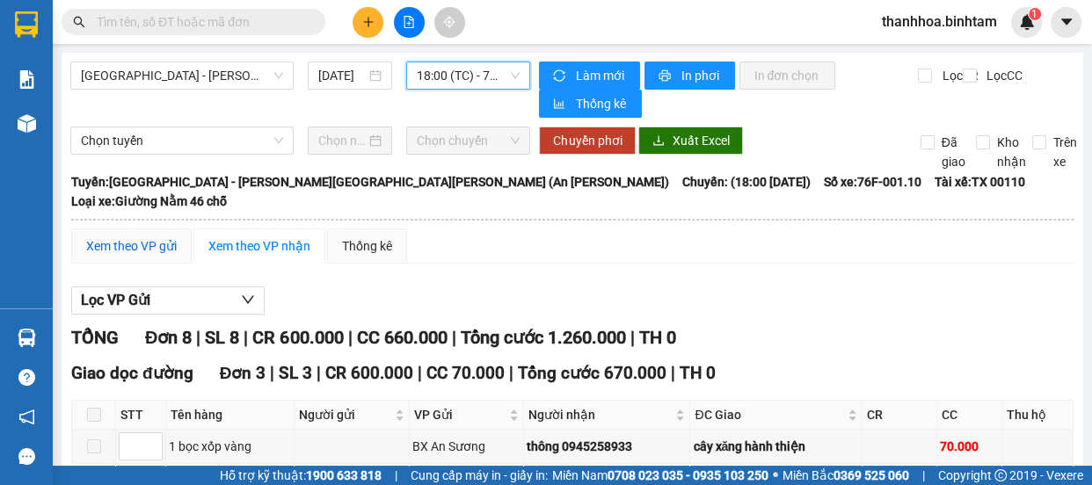
click at [127, 236] on div "Xem theo VP gửi" at bounding box center [131, 245] width 91 height 19
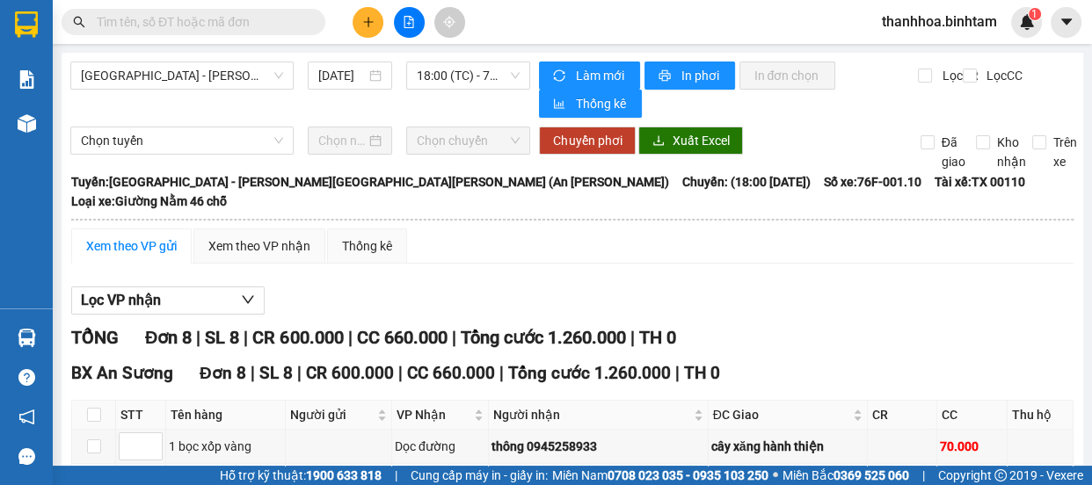
scroll to position [307, 0]
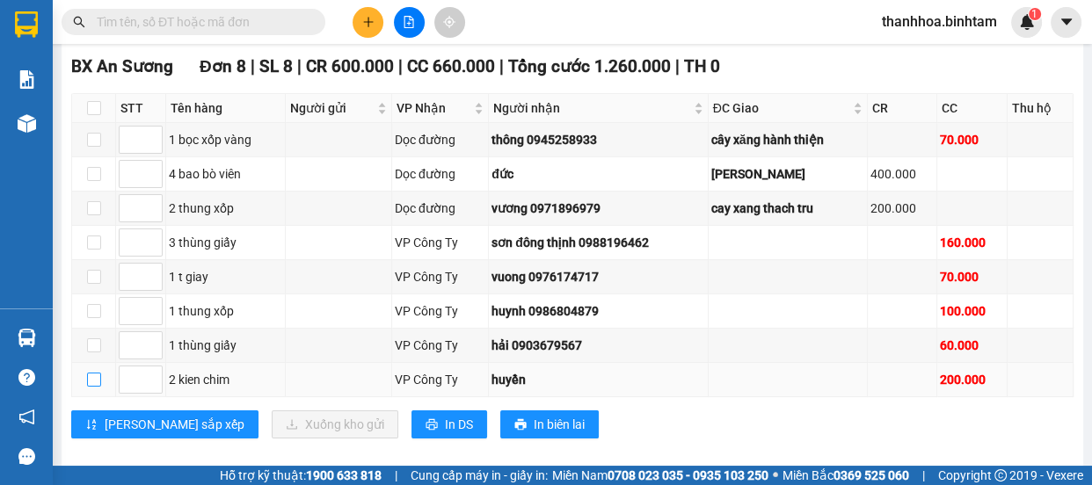
click at [92, 373] on input "checkbox" at bounding box center [94, 380] width 14 height 14
checkbox input "true"
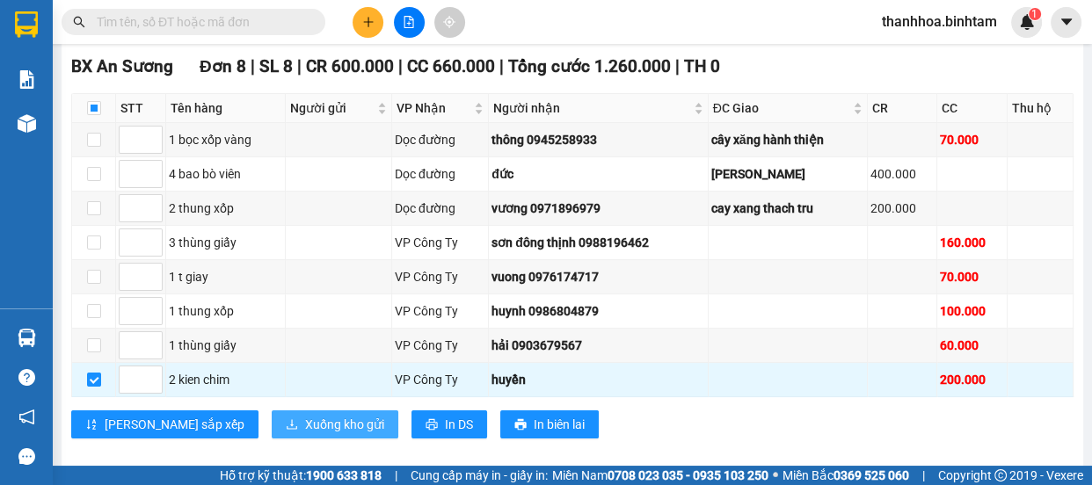
click at [305, 415] on span "Xuống kho gửi" at bounding box center [344, 424] width 79 height 19
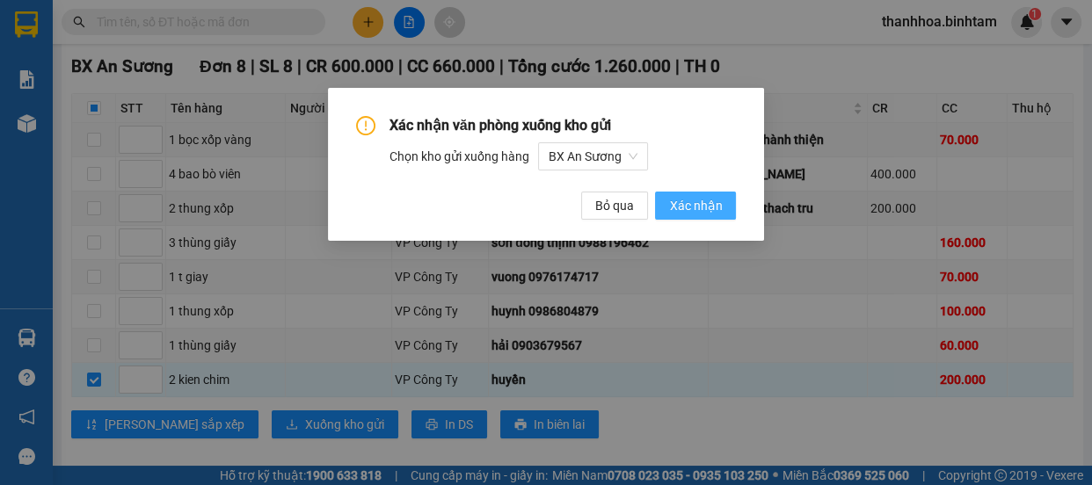
click at [680, 210] on span "Xác nhận" at bounding box center [695, 205] width 53 height 19
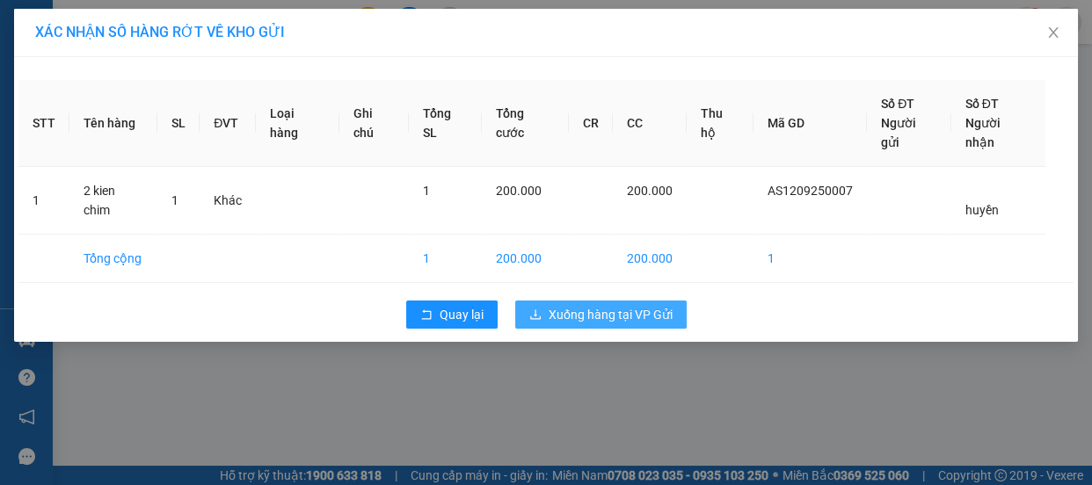
click at [635, 305] on span "Xuống hàng tại VP Gửi" at bounding box center [611, 314] width 124 height 19
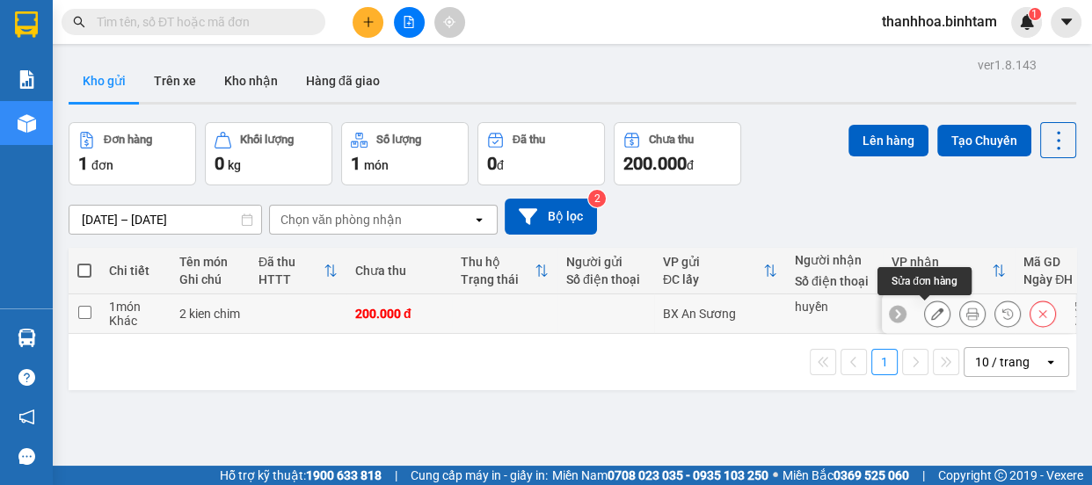
click at [931, 315] on icon at bounding box center [937, 314] width 12 height 12
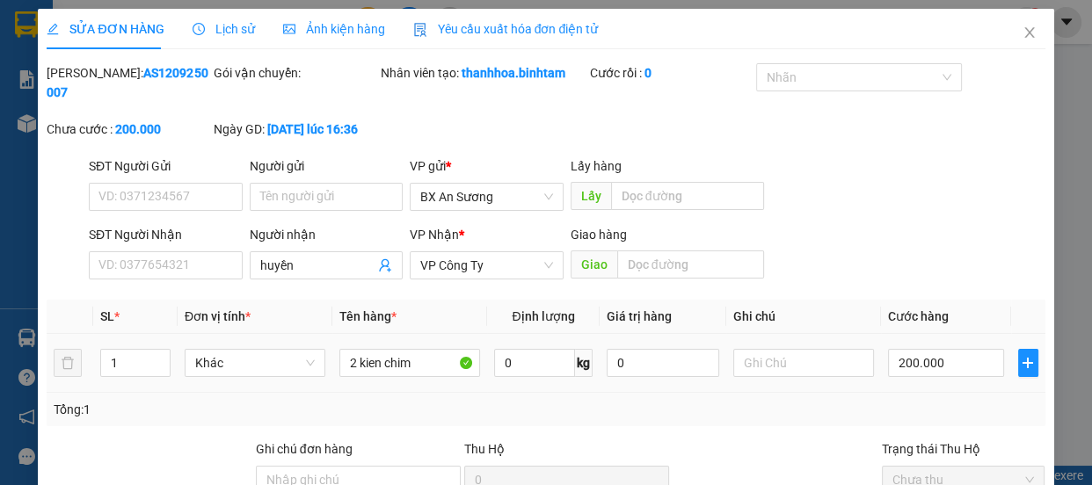
type input "huyền"
type input "200.000"
click at [894, 363] on input "200.000" at bounding box center [946, 363] width 116 height 28
click at [894, 365] on input "200.000" at bounding box center [946, 363] width 116 height 28
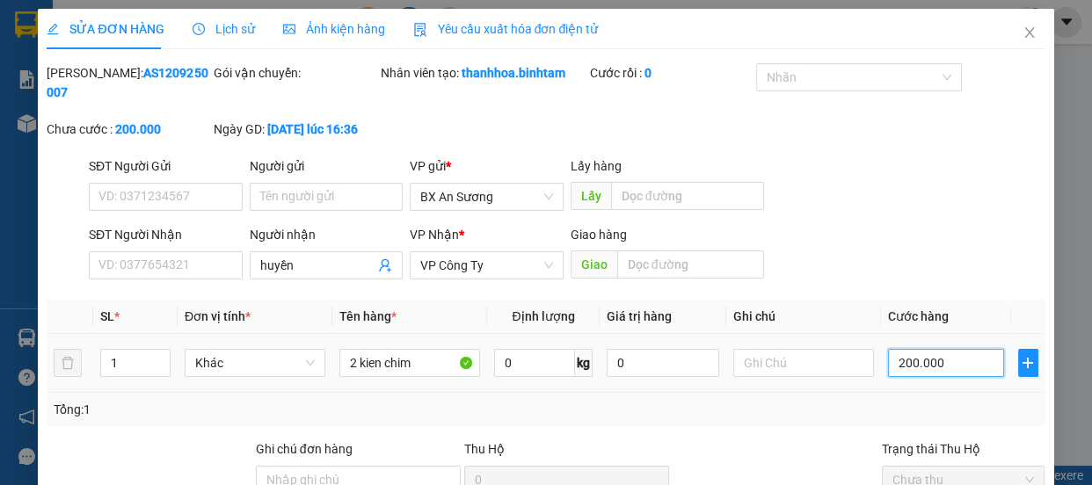
type input "00.000"
type input "0"
type input "100.000"
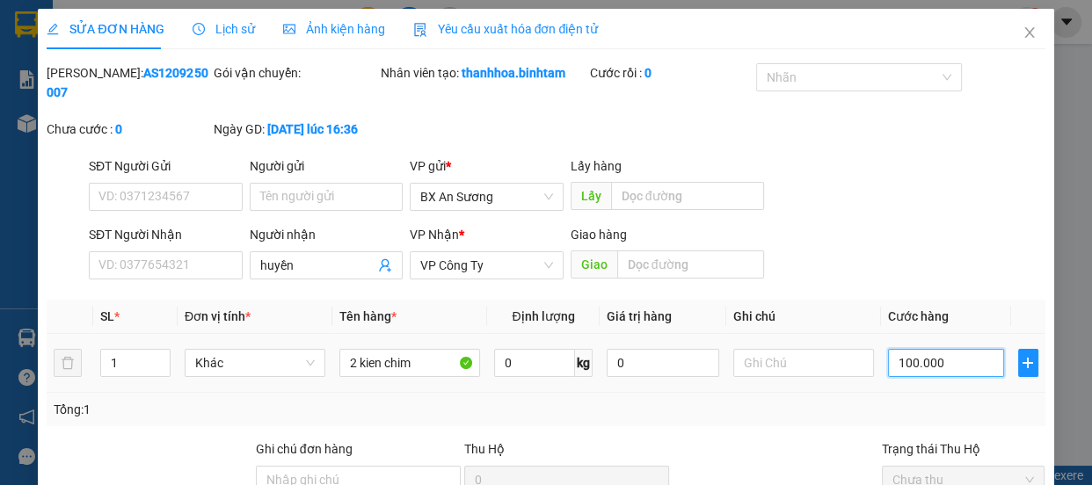
type input "100.000"
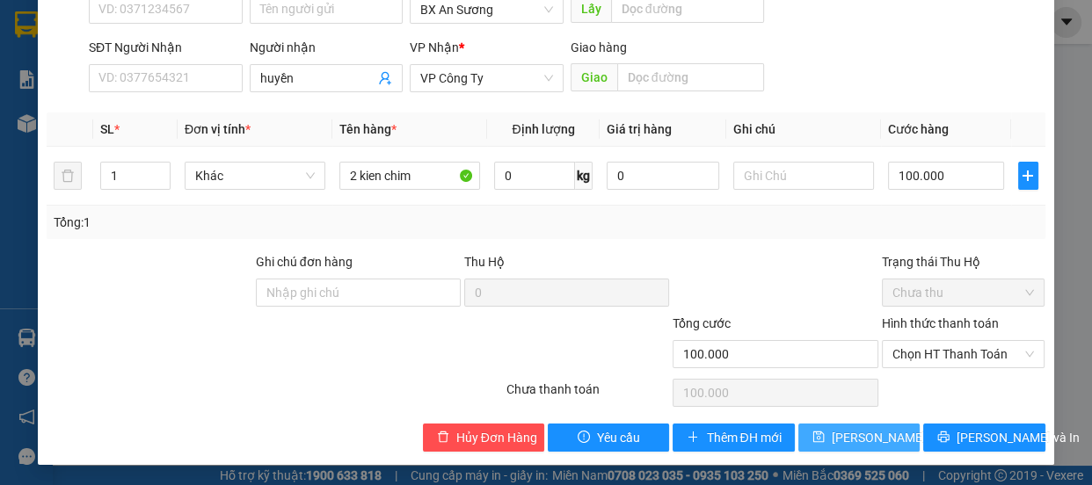
click at [883, 437] on span "Lưu thay đổi" at bounding box center [888, 437] width 113 height 19
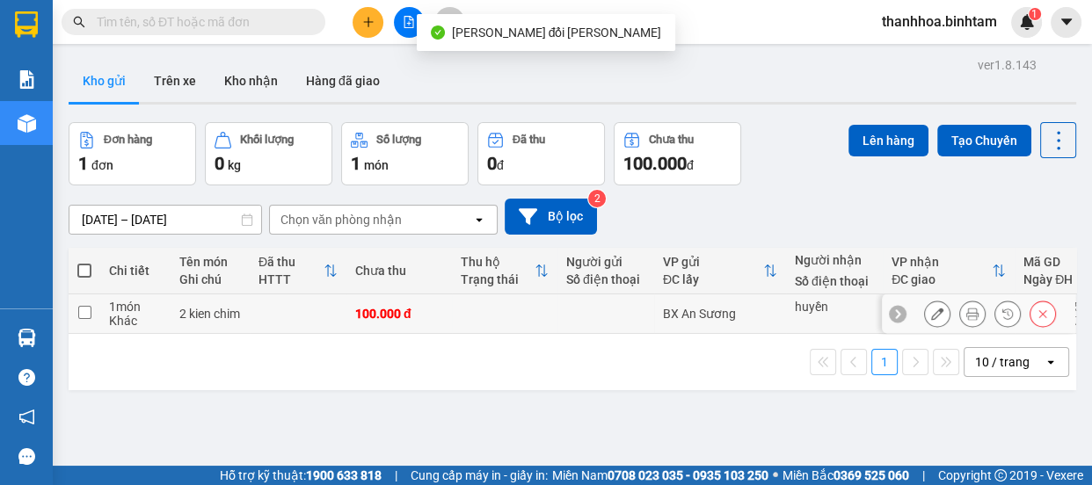
click at [82, 311] on input "checkbox" at bounding box center [84, 312] width 13 height 13
checkbox input "true"
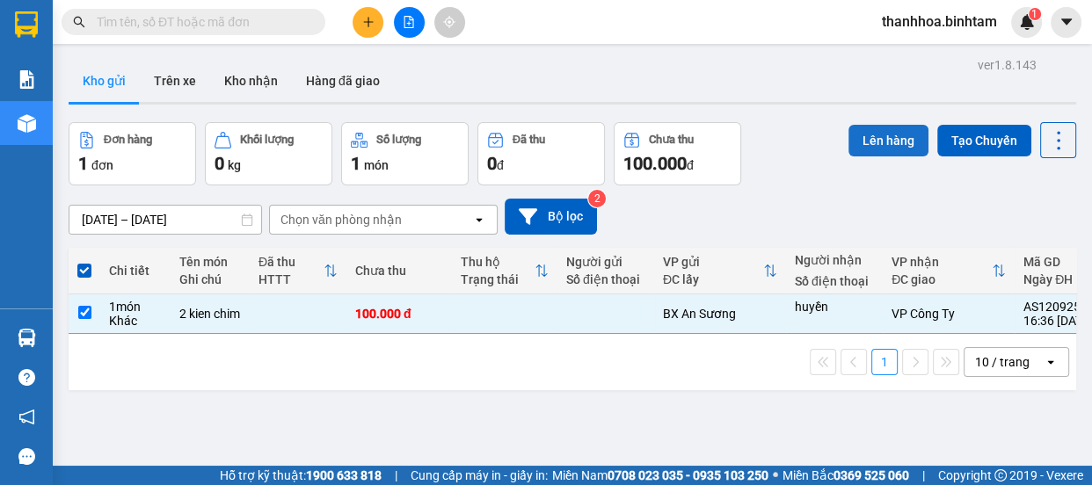
click at [865, 139] on button "Lên hàng" at bounding box center [888, 141] width 80 height 32
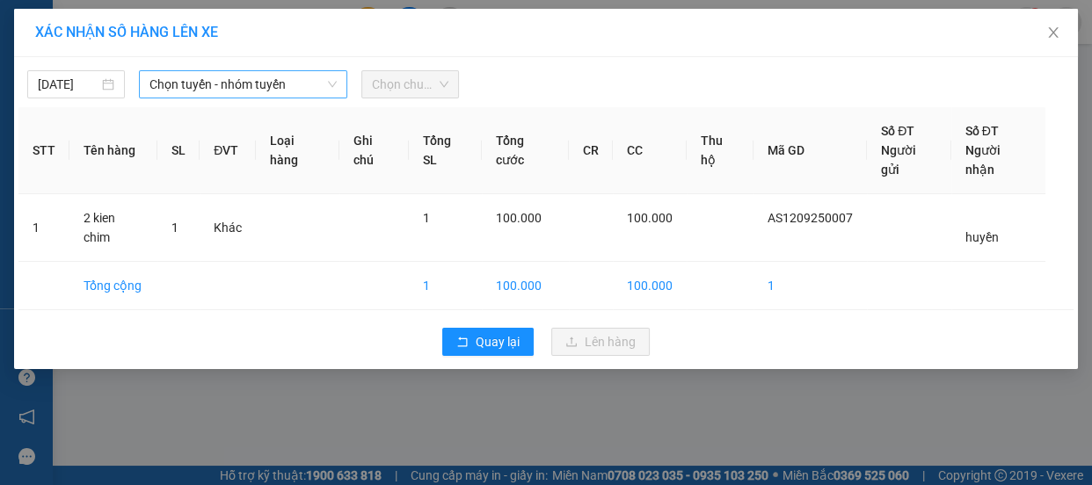
click at [178, 73] on span "Chọn tuyến - nhóm tuyến" at bounding box center [242, 84] width 187 height 26
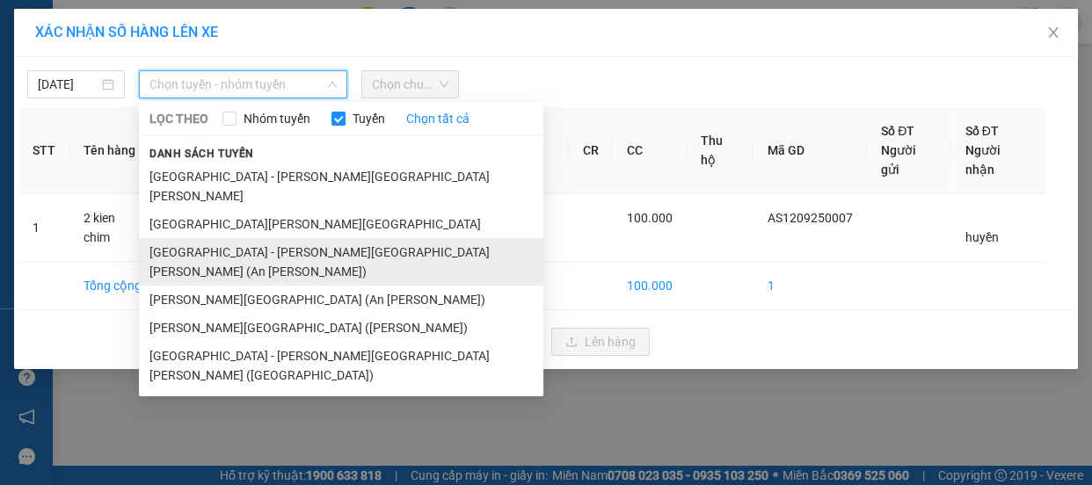
click at [226, 238] on li "[GEOGRAPHIC_DATA] - [GEOGRAPHIC_DATA] (An Sương)" at bounding box center [341, 261] width 404 height 47
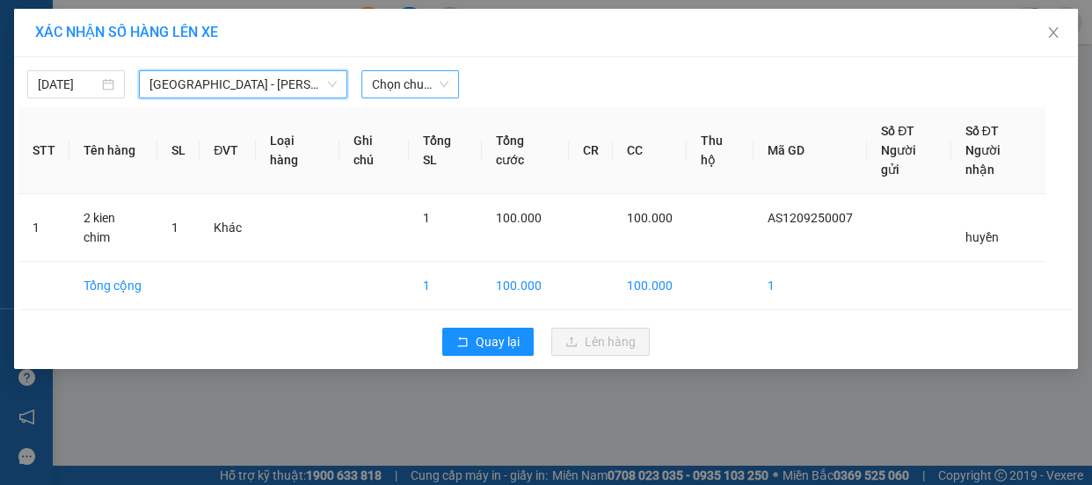
click at [387, 89] on span "Chọn chuyến" at bounding box center [410, 84] width 76 height 26
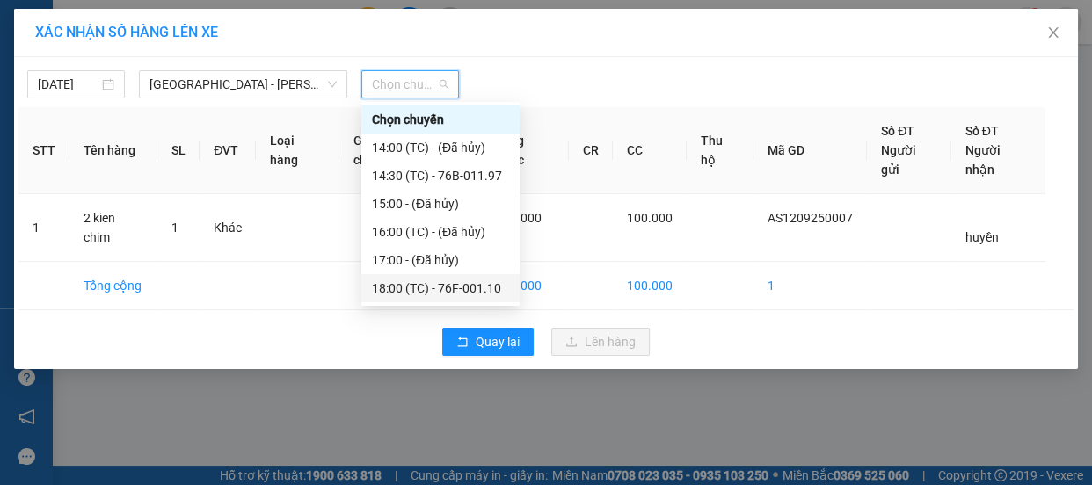
click at [427, 282] on div "18:00 (TC) - 76F-001.10" at bounding box center [440, 288] width 137 height 19
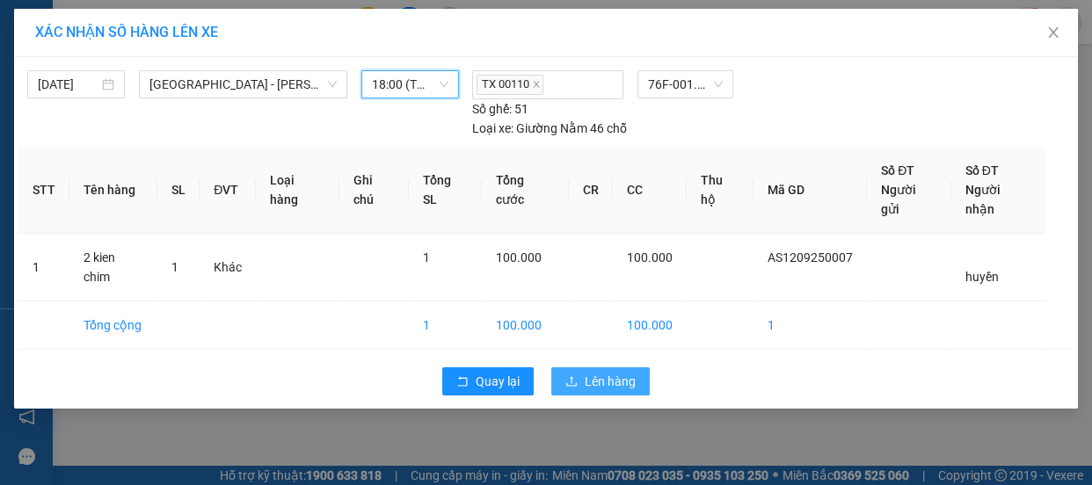
click at [577, 375] on icon "upload" at bounding box center [571, 381] width 12 height 12
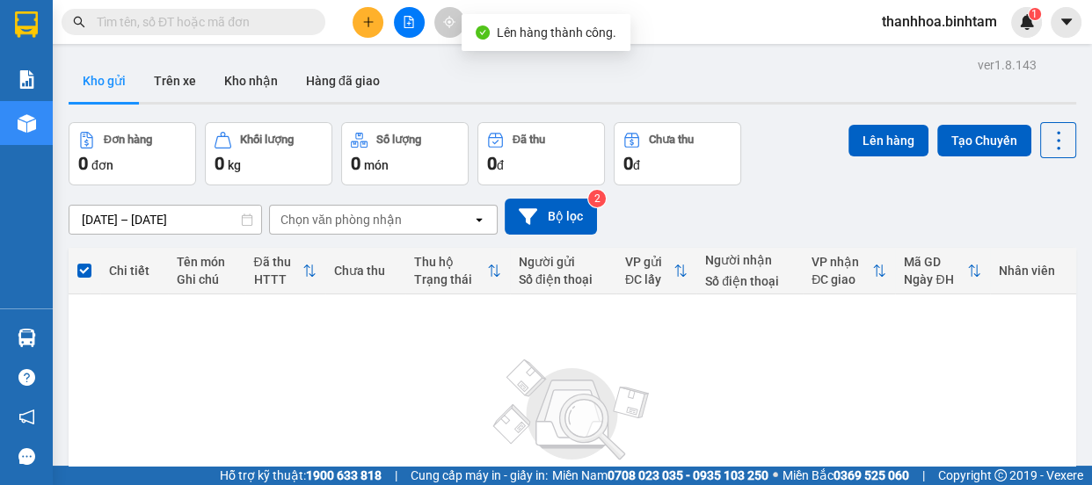
click at [950, 26] on span "thanhhoa.binhtam" at bounding box center [939, 22] width 143 height 22
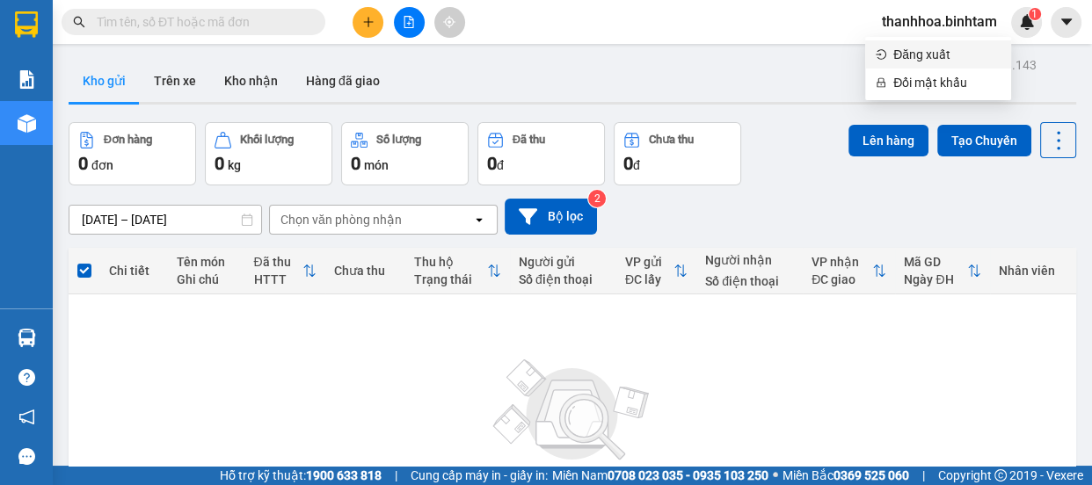
click at [937, 49] on span "Đăng xuất" at bounding box center [946, 54] width 107 height 19
